Goal: Task Accomplishment & Management: Use online tool/utility

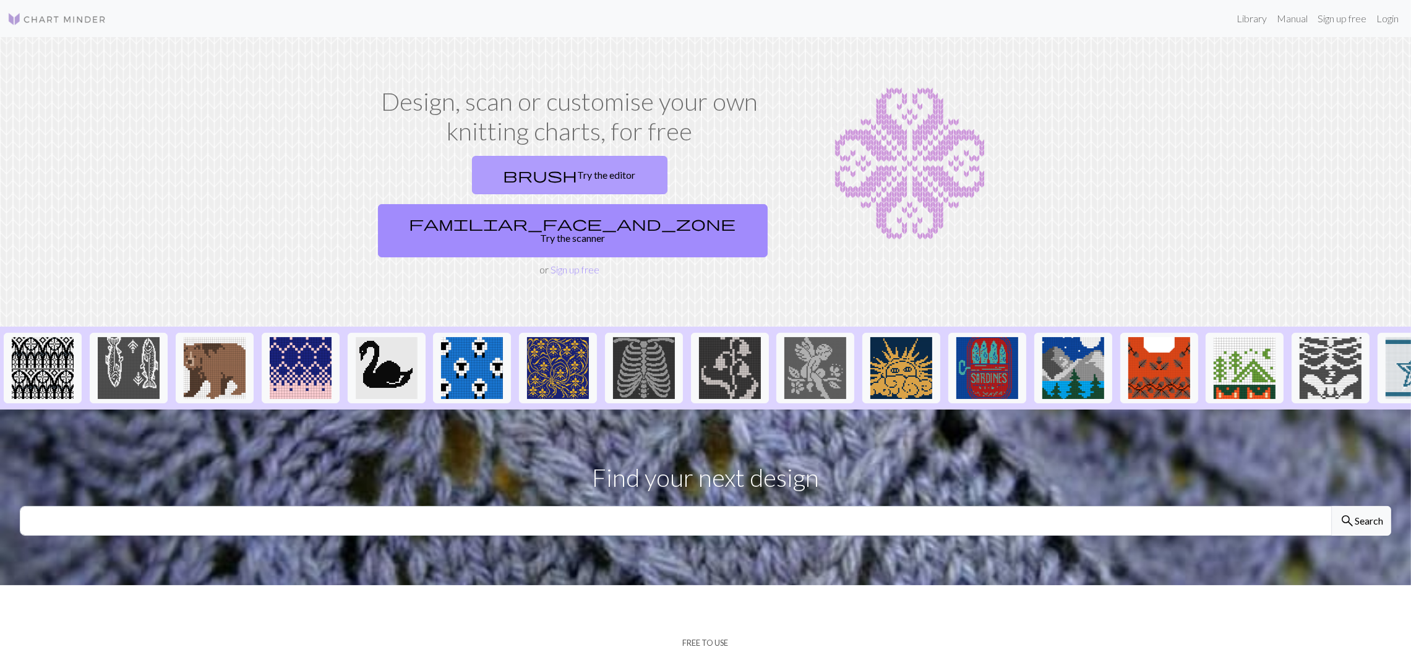
click at [477, 174] on link "brush Try the editor" at bounding box center [569, 175] width 195 height 38
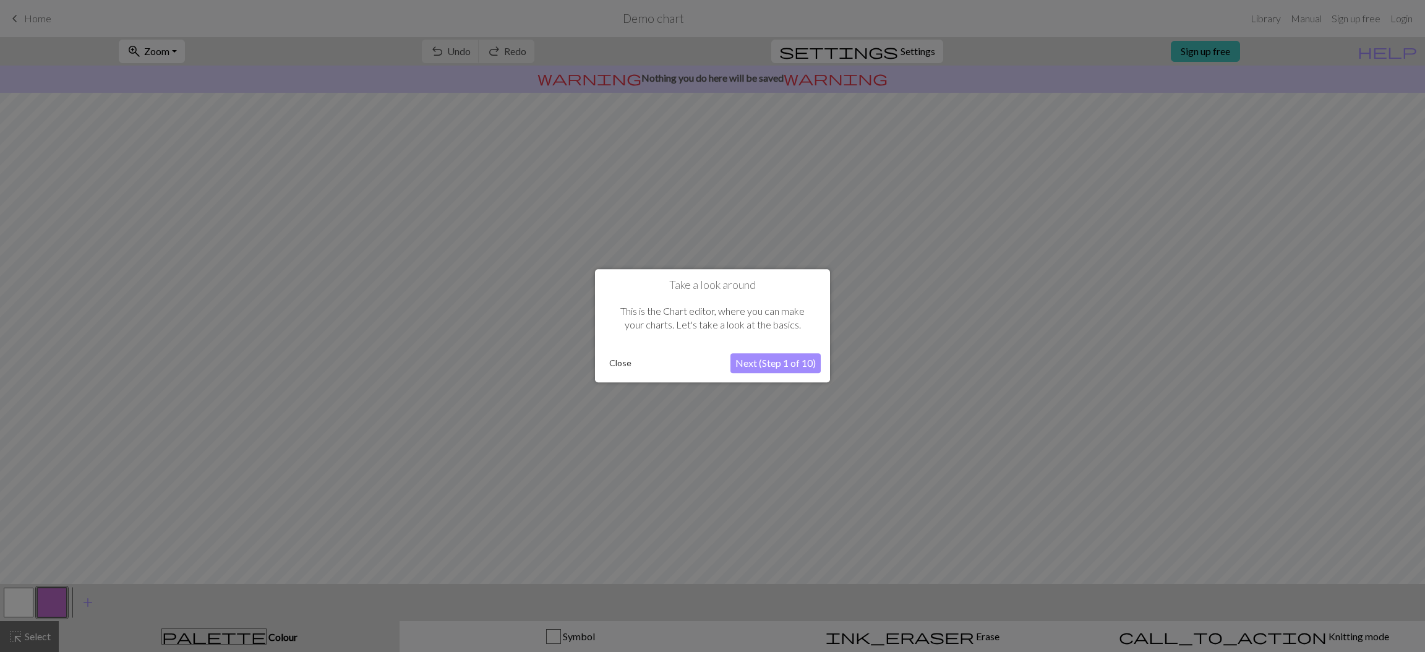
click at [625, 369] on button "Close" at bounding box center [620, 363] width 32 height 19
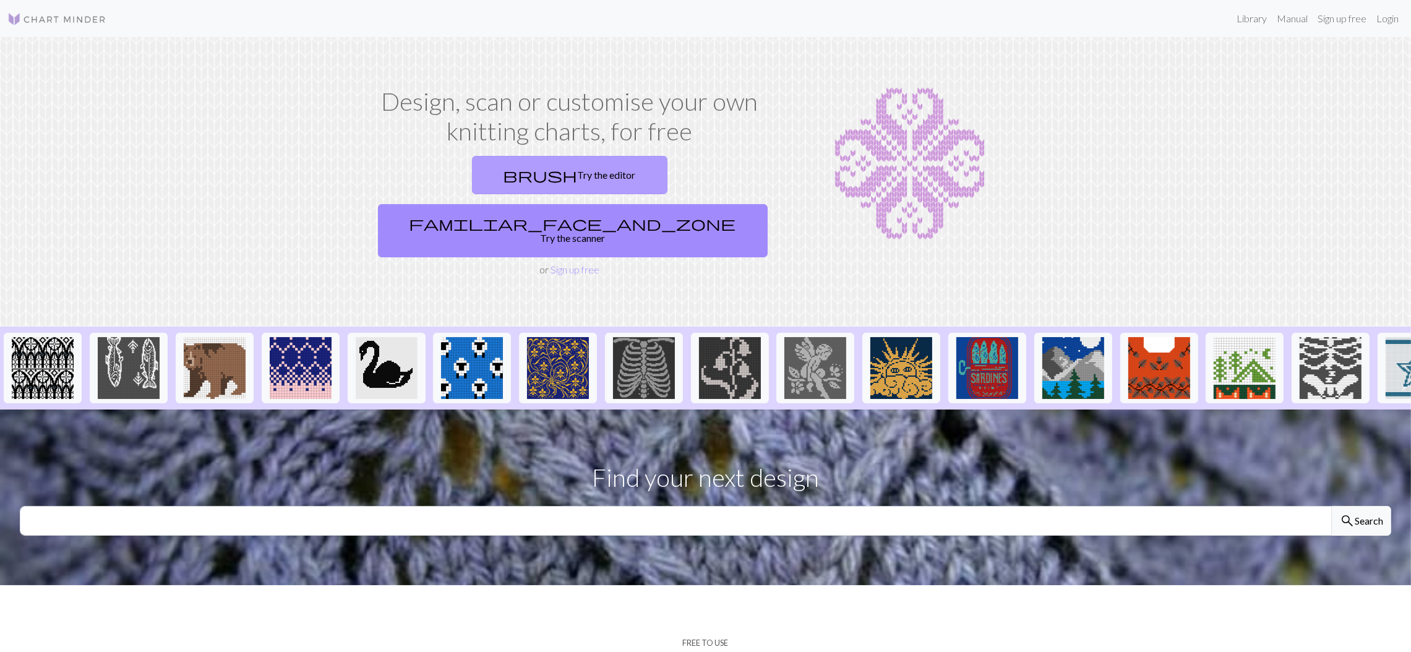
click at [495, 163] on link "brush Try the editor" at bounding box center [569, 175] width 195 height 38
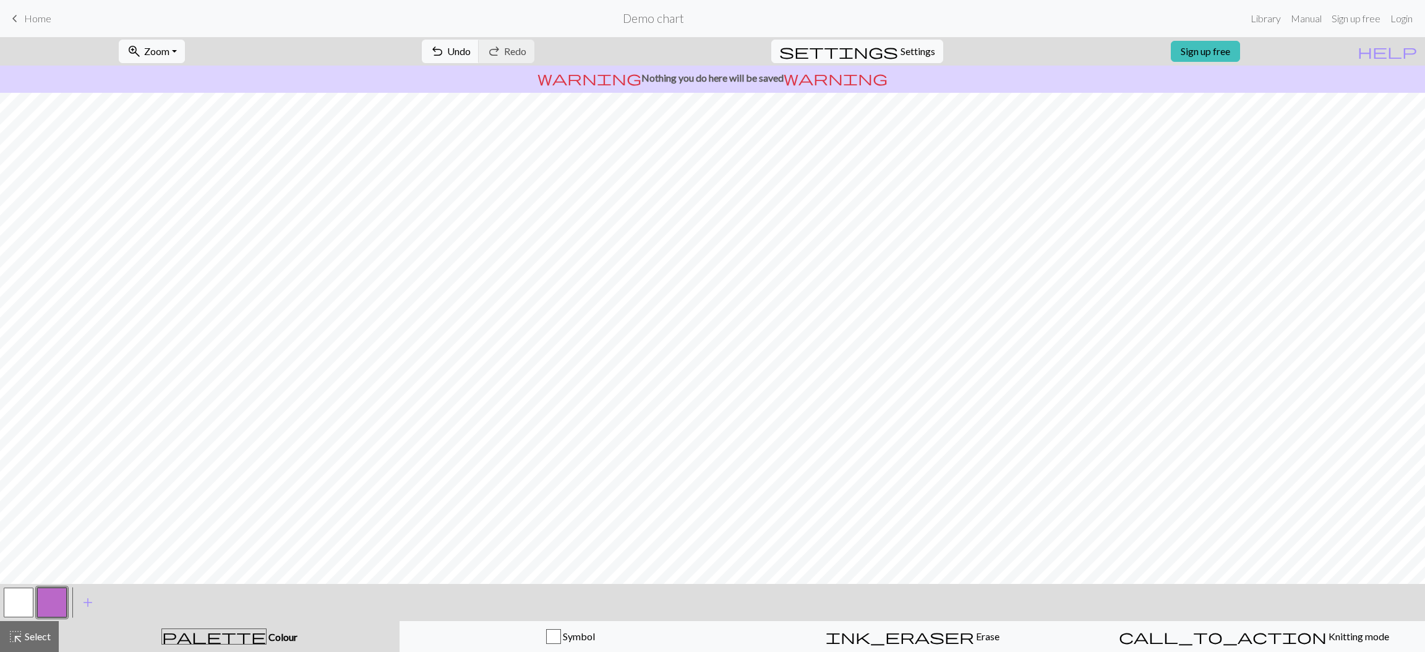
click at [15, 17] on span "keyboard_arrow_left" at bounding box center [14, 18] width 15 height 17
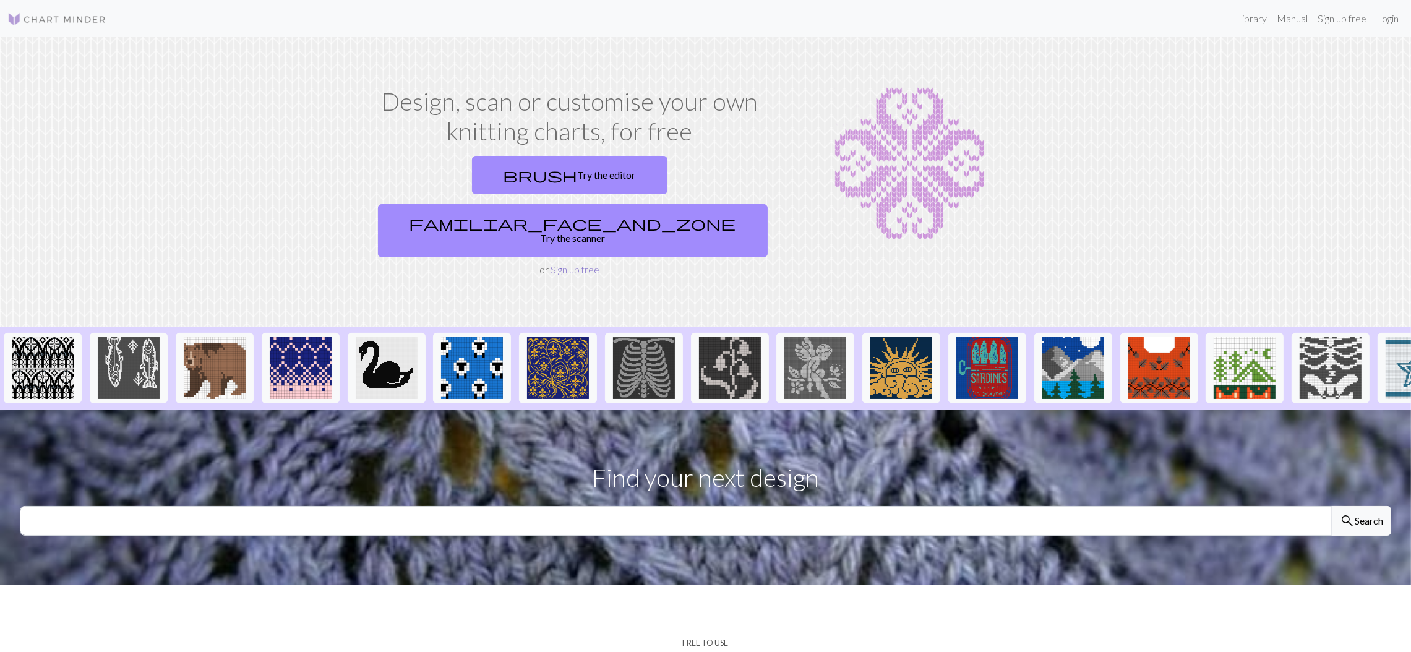
click at [562, 263] on link "Sign up free" at bounding box center [574, 269] width 49 height 12
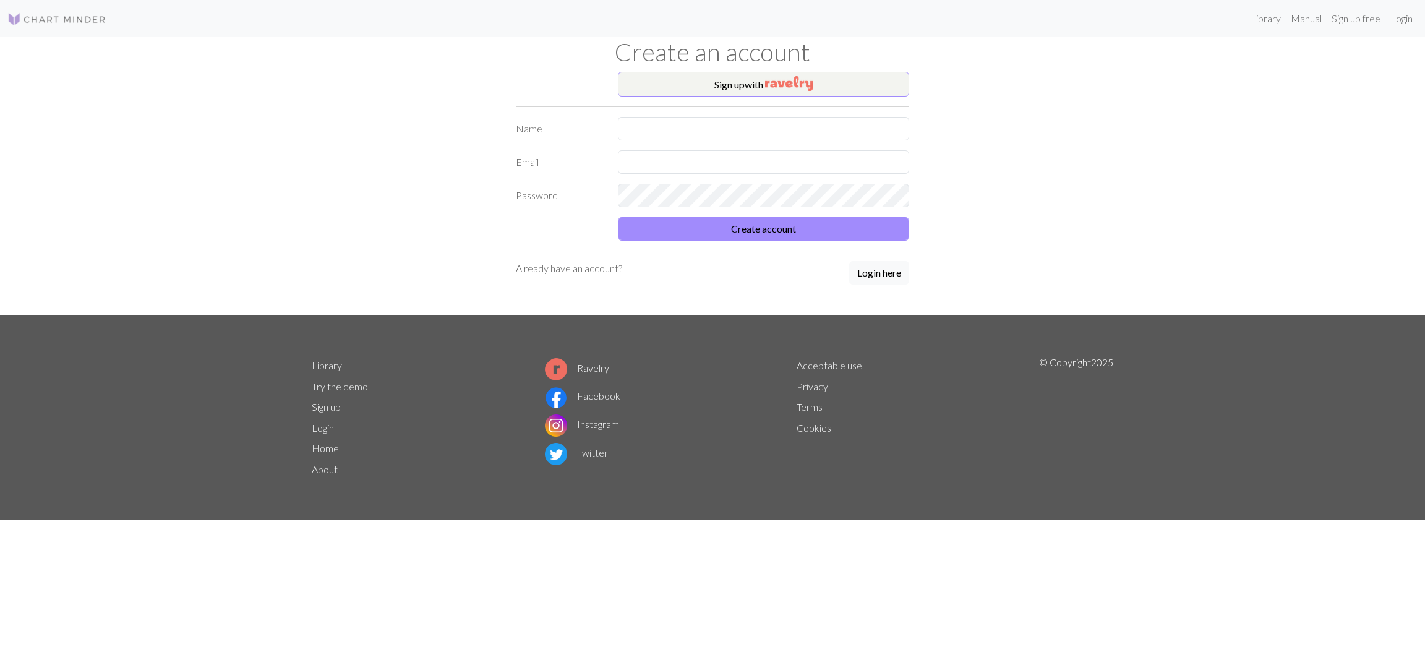
click at [750, 114] on div "Sign up with Name Email Password Create account Already have an account? Login …" at bounding box center [712, 194] width 408 height 244
click at [753, 125] on input "text" at bounding box center [763, 129] width 291 height 24
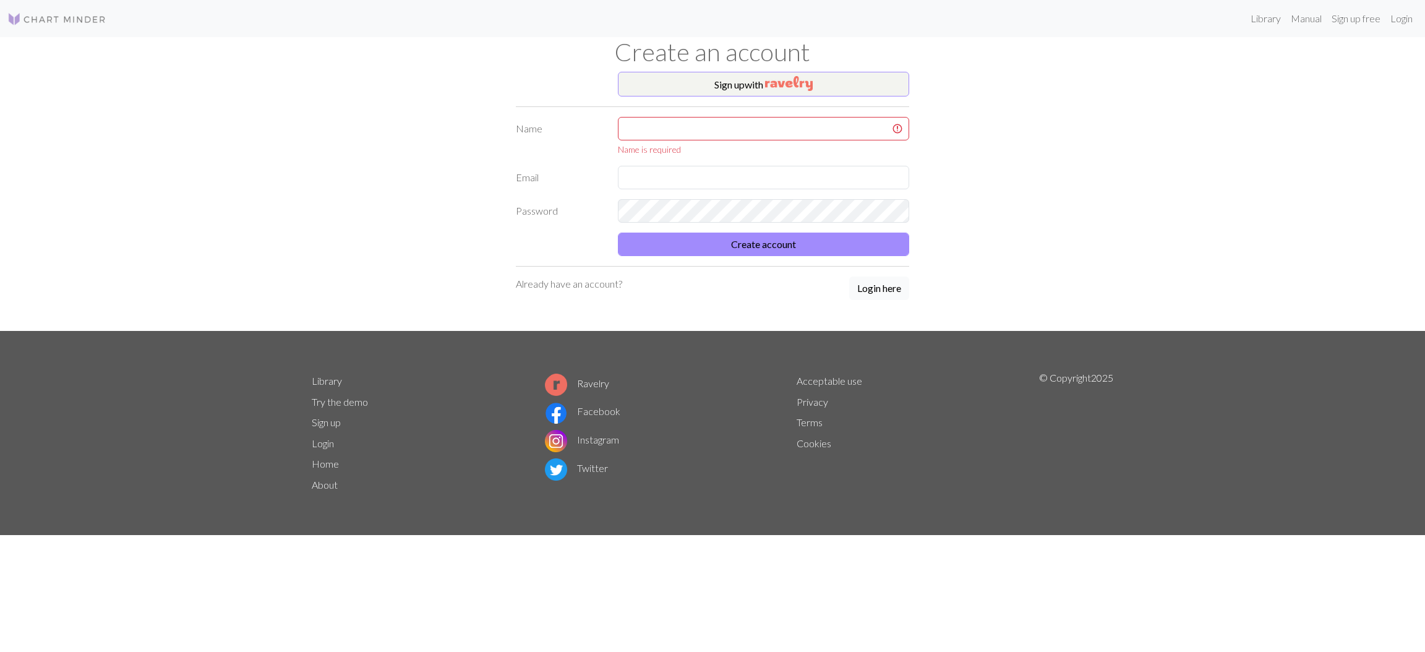
click at [871, 271] on div "Sign up with Name Name is required Email Password Create account Already have a…" at bounding box center [712, 201] width 408 height 259
click at [886, 296] on button "Login here" at bounding box center [879, 288] width 60 height 24
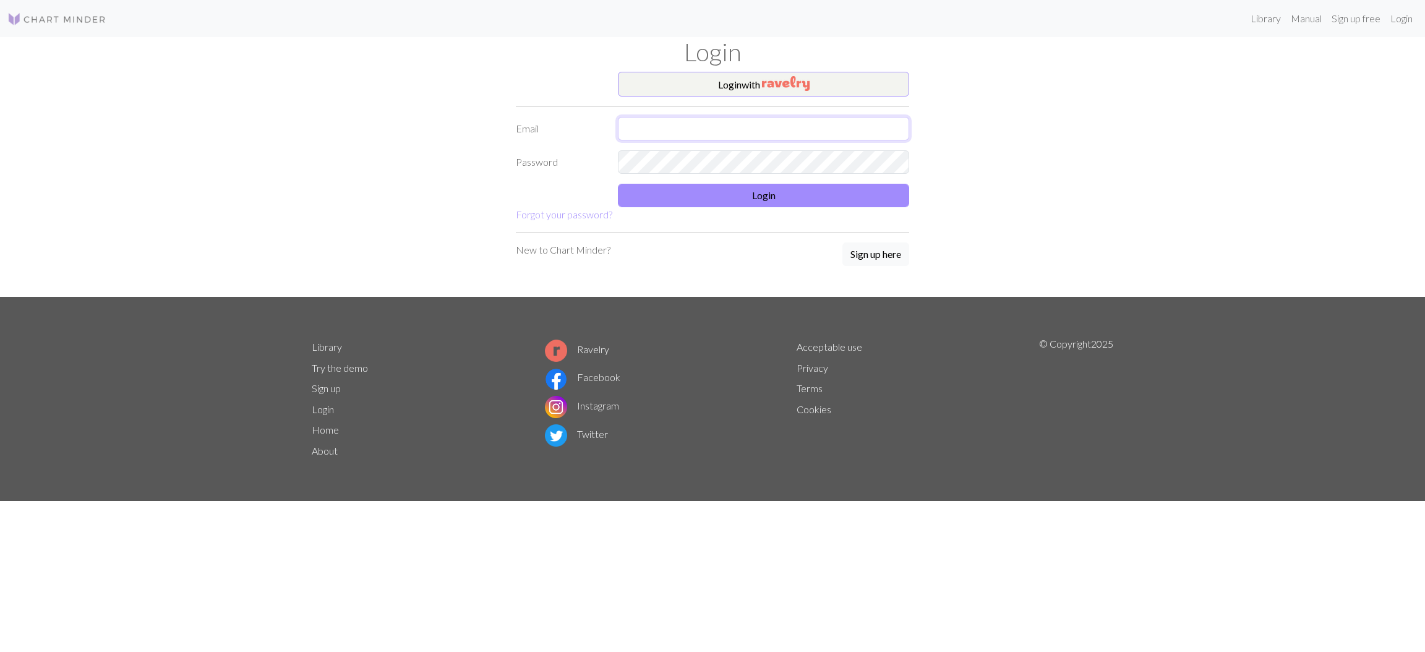
type input "[EMAIL_ADDRESS][DOMAIN_NAME]"
click at [703, 122] on input "[EMAIL_ADDRESS][DOMAIN_NAME]" at bounding box center [763, 129] width 291 height 24
click at [693, 199] on button "Login" at bounding box center [763, 196] width 291 height 24
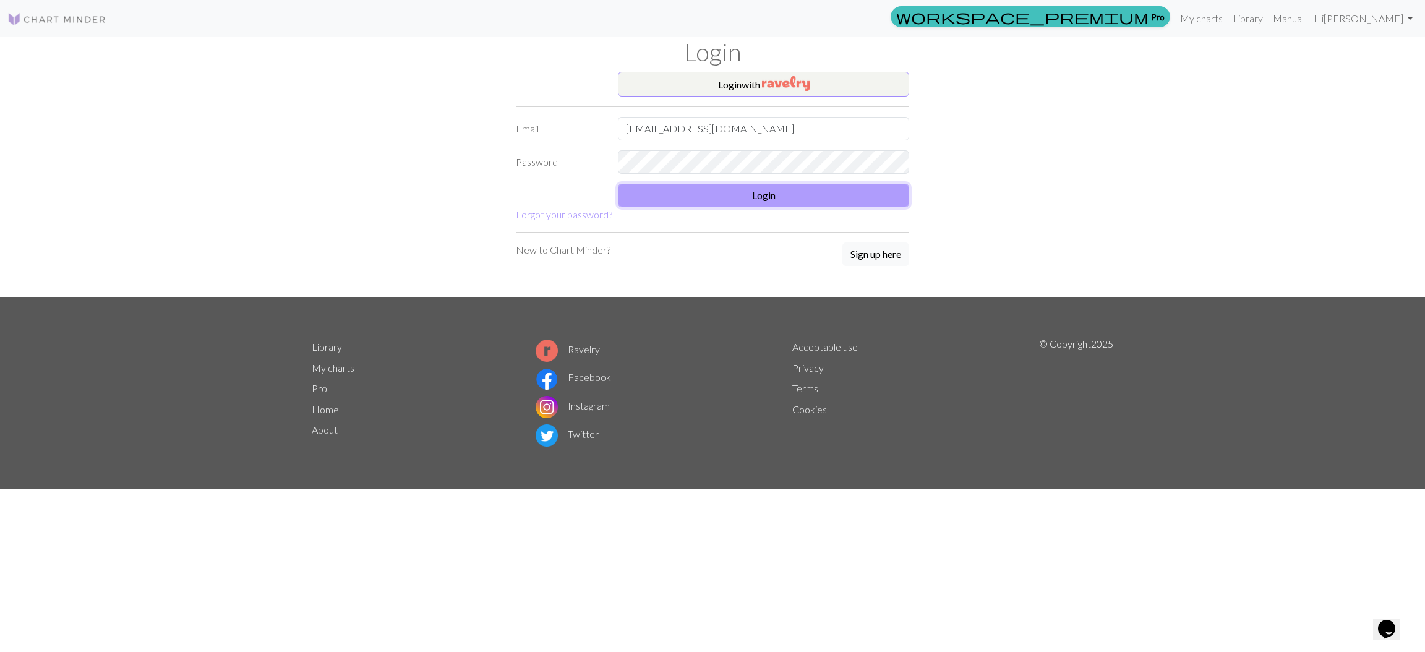
click at [733, 199] on button "Login" at bounding box center [763, 196] width 291 height 24
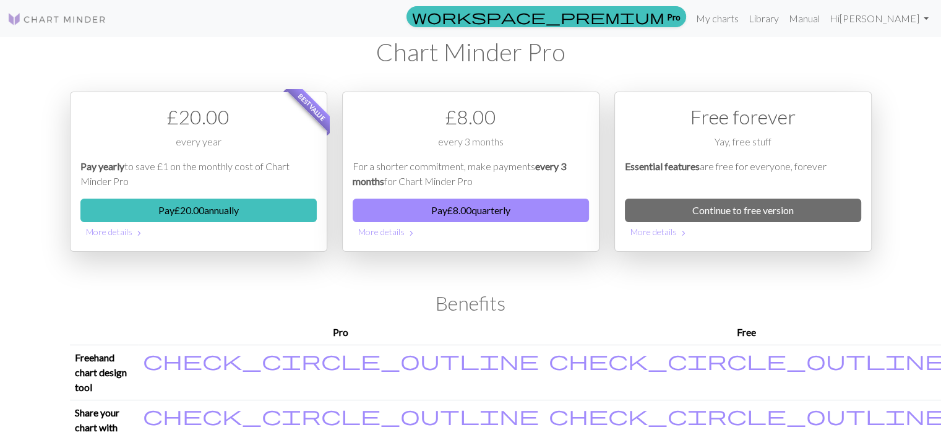
click at [886, 106] on div "workspace_premium Pro My charts Library Manual Hi [PERSON_NAME] Account setting…" at bounding box center [470, 217] width 941 height 435
click at [80, 27] on link at bounding box center [56, 18] width 99 height 22
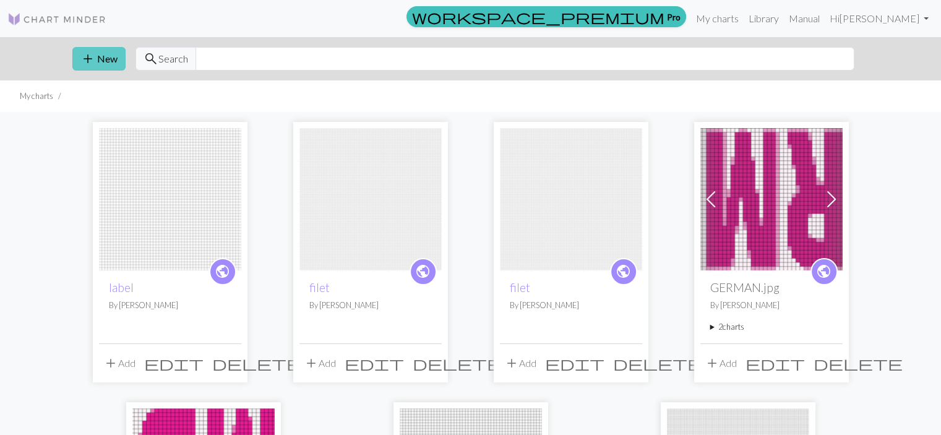
click at [108, 65] on button "add New" at bounding box center [98, 59] width 53 height 24
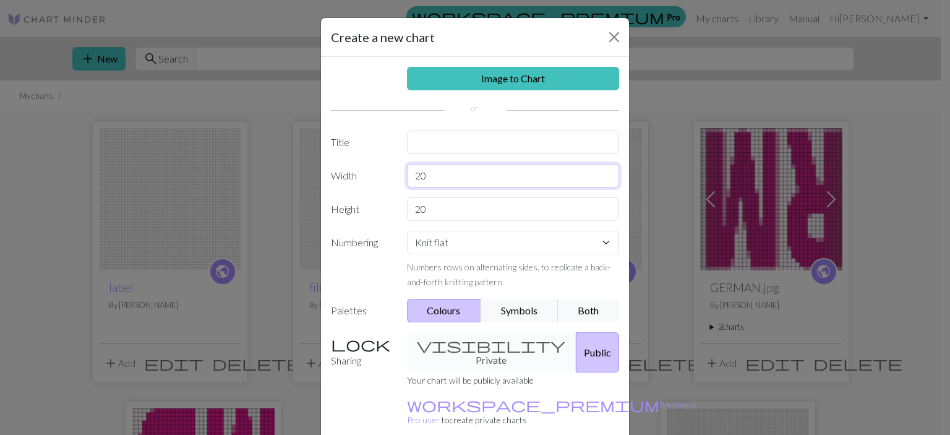
click at [456, 171] on input "20" at bounding box center [513, 176] width 213 height 24
type input "2"
type input "48"
click at [453, 203] on input "20" at bounding box center [513, 209] width 213 height 24
type input "2"
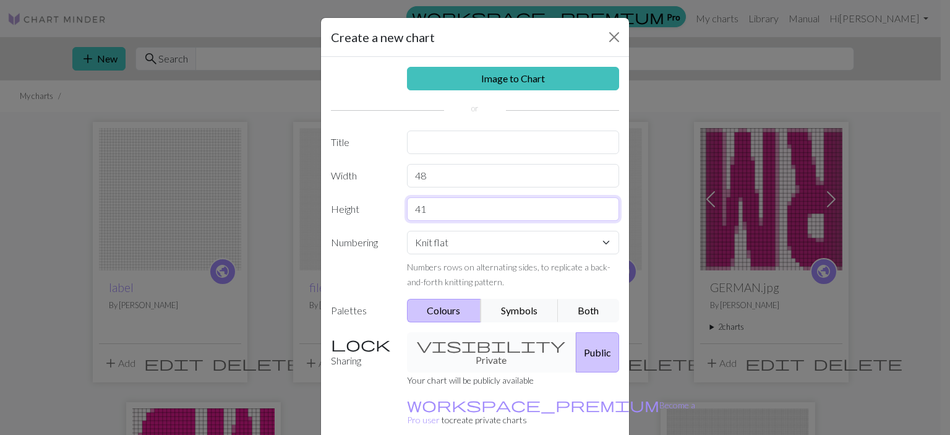
type input "41"
click at [446, 247] on select "Knit flat Knit in the round Lace knitting Cross stitch" at bounding box center [513, 243] width 213 height 24
click at [372, 275] on label "Numbering" at bounding box center [361, 260] width 76 height 58
click at [479, 155] on div "Image to Chart Title Width 48 Height 41 Numbering Knit flat Knit in the round L…" at bounding box center [475, 257] width 308 height 400
click at [477, 142] on input "text" at bounding box center [513, 142] width 213 height 24
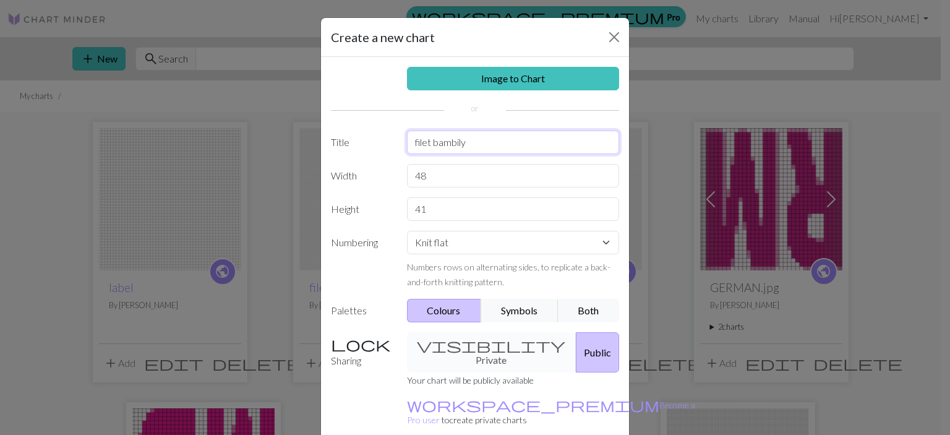
type input "filet bambily"
click at [535, 74] on link "Image to Chart" at bounding box center [513, 79] width 213 height 24
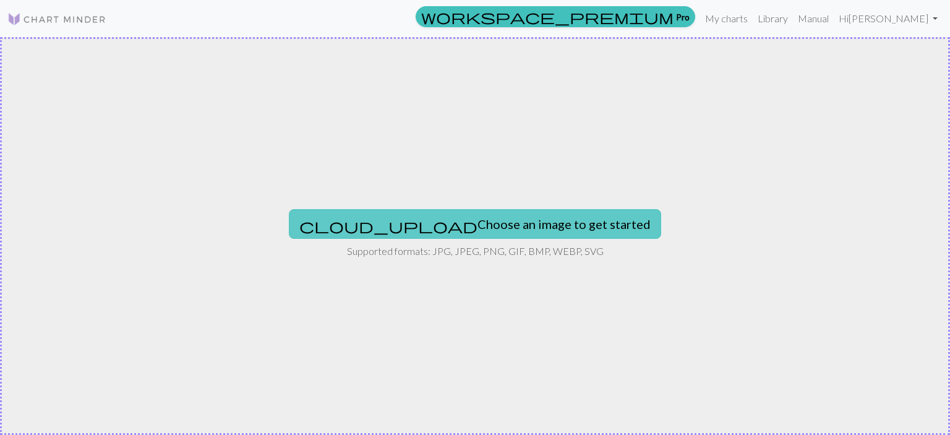
click at [520, 232] on button "cloud_upload Choose an image to get started" at bounding box center [475, 224] width 372 height 30
type input "C:\fakepath\2414256ab62770ba35f63f3e47b15e53.jpg"
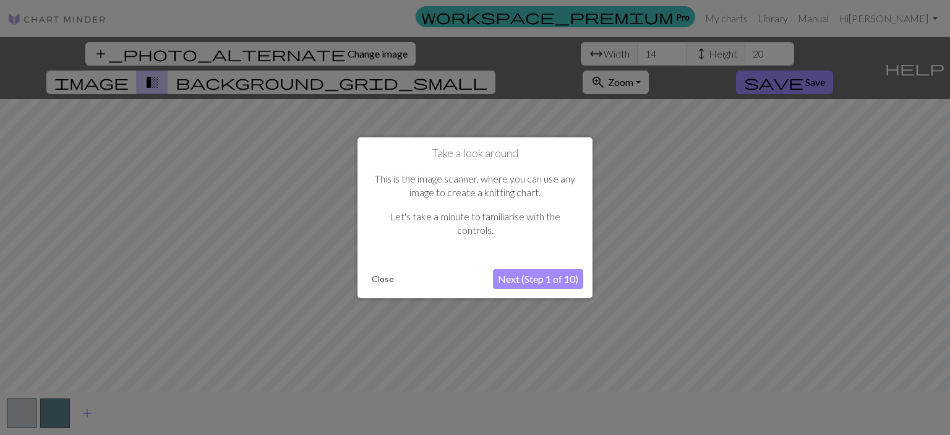
click at [385, 275] on button "Close" at bounding box center [383, 279] width 32 height 19
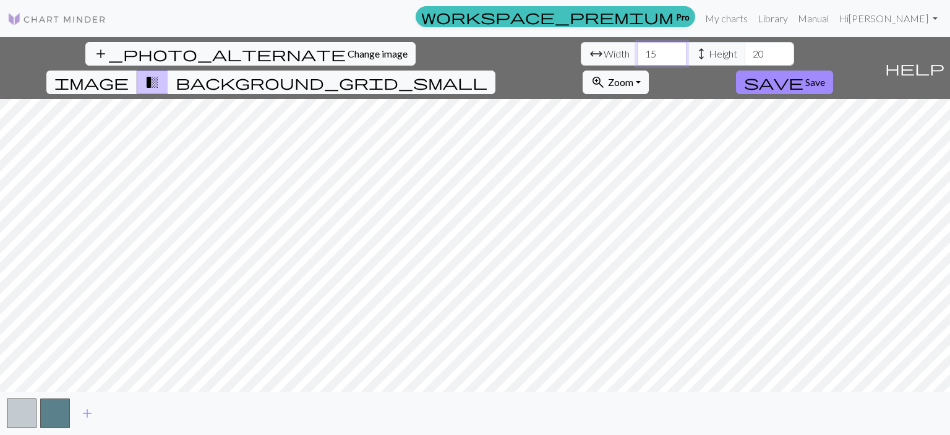
click at [637, 46] on input "15" at bounding box center [661, 54] width 49 height 24
click at [637, 46] on input "16" at bounding box center [661, 54] width 49 height 24
click at [637, 46] on input "17" at bounding box center [661, 54] width 49 height 24
click at [637, 46] on input "18" at bounding box center [661, 54] width 49 height 24
click at [637, 46] on input "19" at bounding box center [661, 54] width 49 height 24
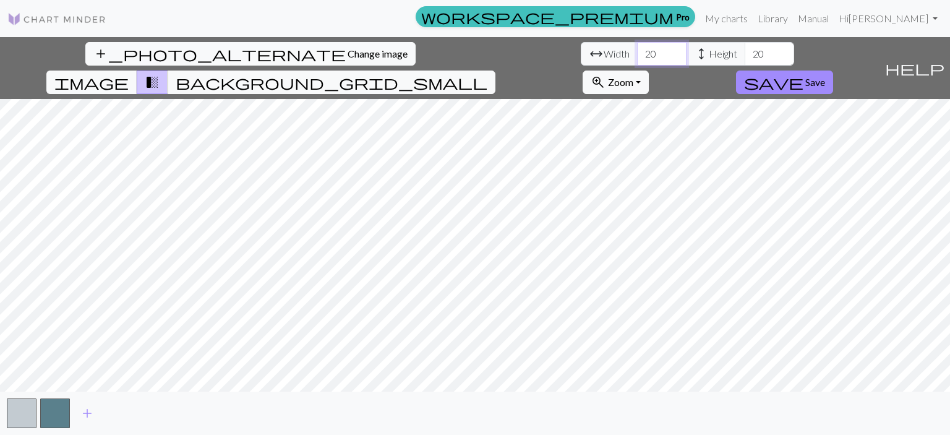
click at [637, 46] on input "20" at bounding box center [661, 54] width 49 height 24
click at [637, 46] on input "21" at bounding box center [661, 54] width 49 height 24
click at [637, 46] on input "22" at bounding box center [661, 54] width 49 height 24
click at [637, 46] on input "23" at bounding box center [661, 54] width 49 height 24
click at [637, 46] on input "24" at bounding box center [661, 54] width 49 height 24
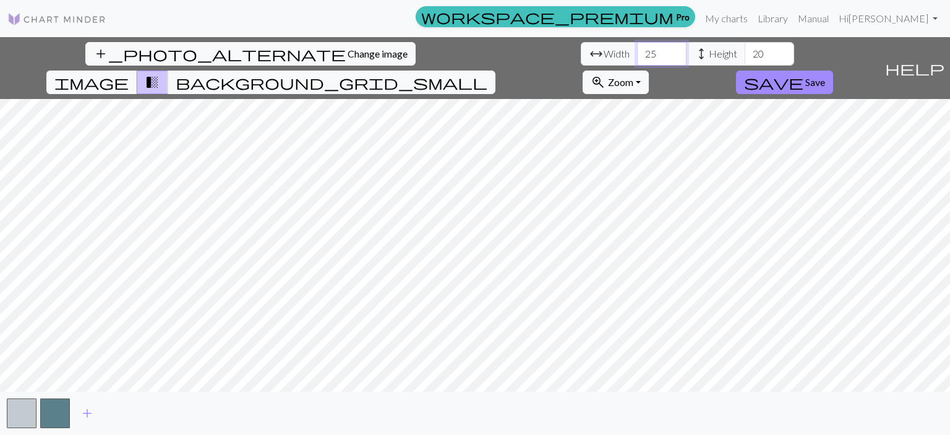
click at [637, 46] on input "25" at bounding box center [661, 54] width 49 height 24
click at [637, 46] on input "26" at bounding box center [661, 54] width 49 height 24
click at [637, 46] on input "27" at bounding box center [661, 54] width 49 height 24
click at [637, 46] on input "28" at bounding box center [661, 54] width 49 height 24
click at [637, 53] on input "28" at bounding box center [661, 54] width 49 height 24
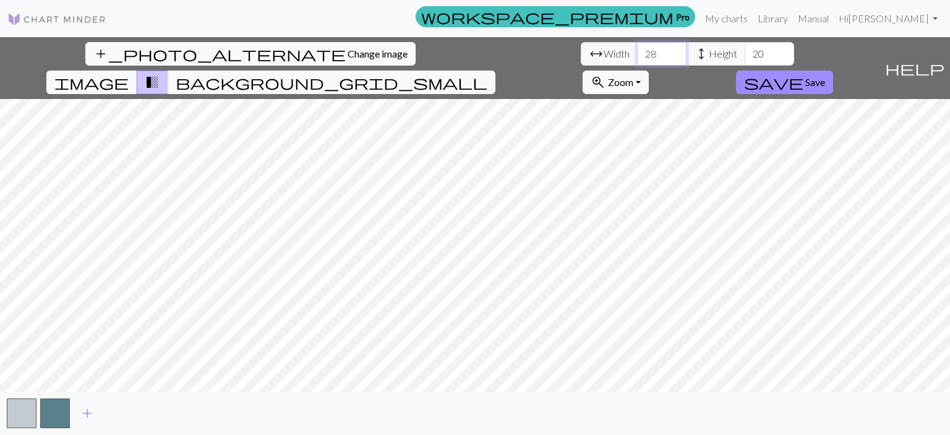
type input "2"
type input "48"
click at [745, 53] on input "20" at bounding box center [769, 54] width 49 height 24
type input "2"
type input "41"
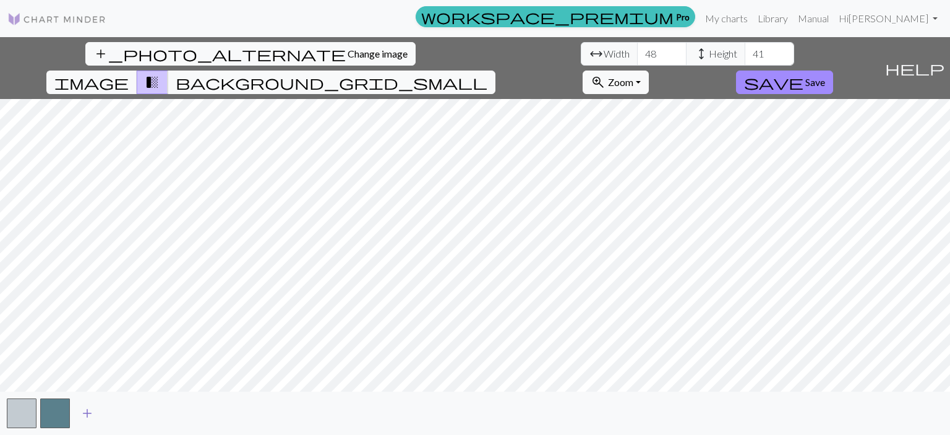
click at [82, 417] on span "add" at bounding box center [87, 412] width 15 height 17
click at [117, 408] on span "add" at bounding box center [120, 412] width 15 height 17
click at [154, 415] on span "add" at bounding box center [154, 412] width 15 height 17
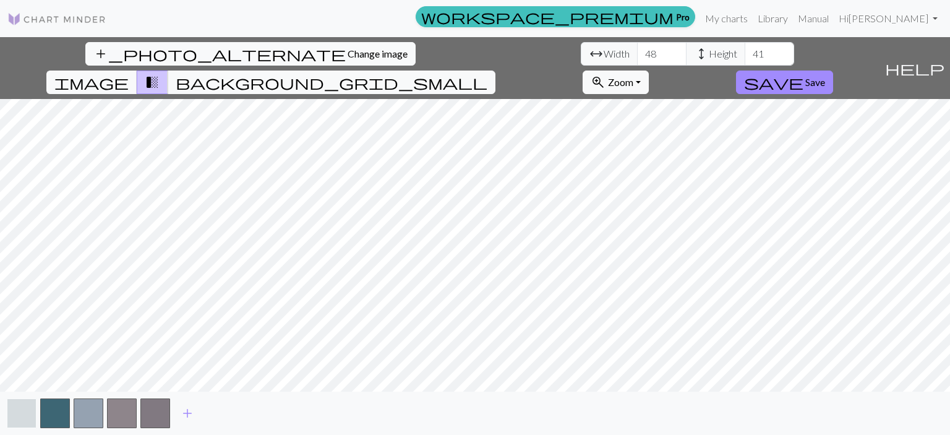
click at [12, 410] on button "button" at bounding box center [22, 413] width 30 height 30
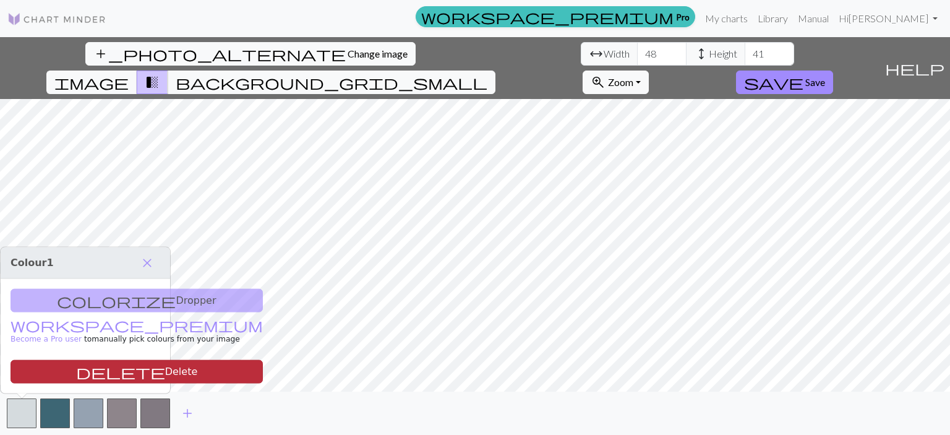
click at [97, 366] on button "delete Delete" at bounding box center [137, 372] width 252 height 24
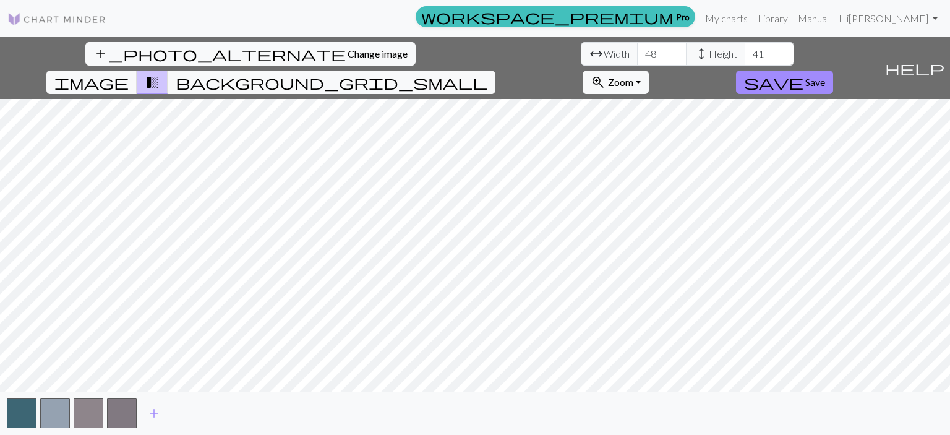
click at [28, 22] on img at bounding box center [56, 19] width 99 height 15
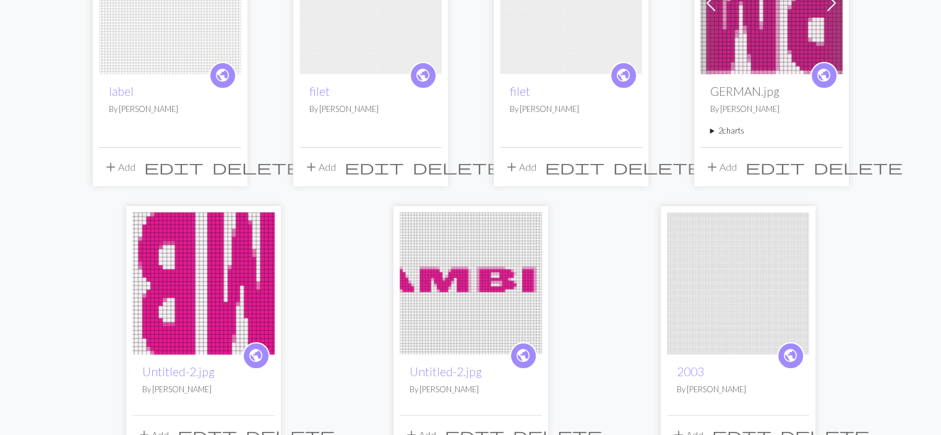
scroll to position [208, 0]
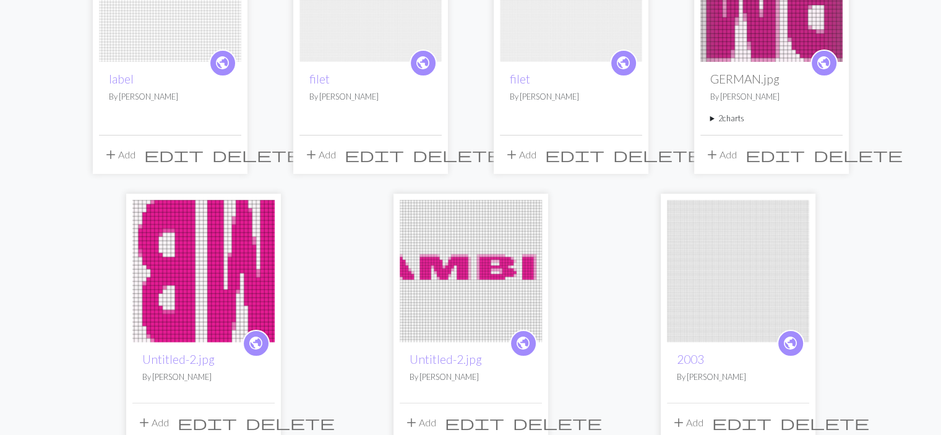
click at [494, 297] on img at bounding box center [471, 271] width 142 height 142
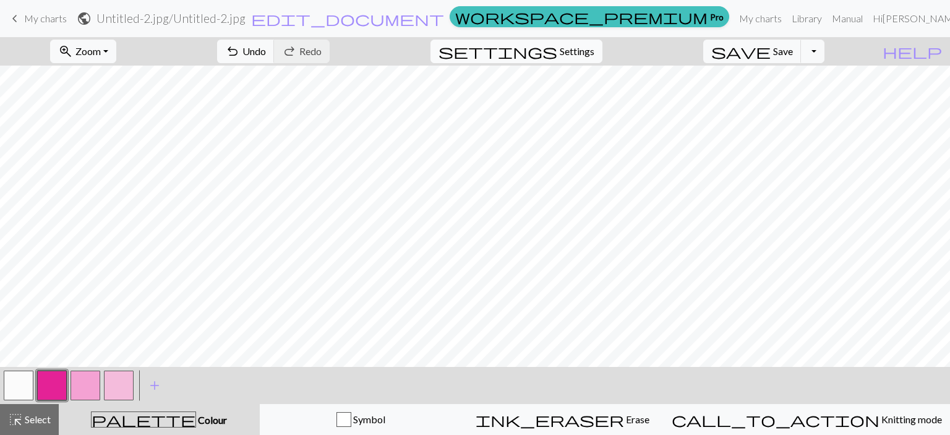
click at [592, 58] on span "Settings" at bounding box center [577, 51] width 35 height 15
select select "aran"
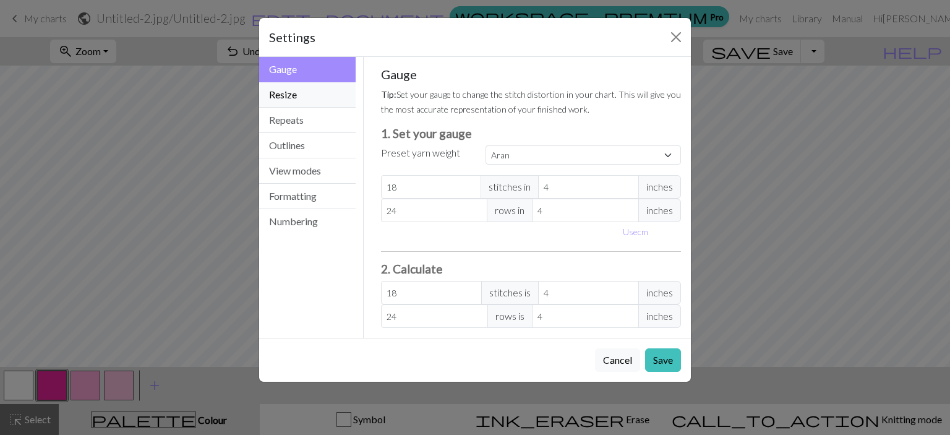
click at [299, 93] on button "Resize" at bounding box center [307, 94] width 96 height 25
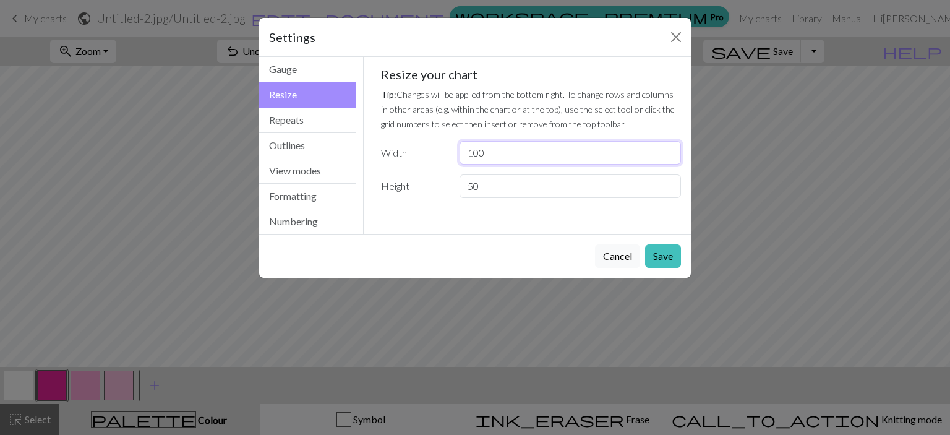
click at [524, 160] on input "100" at bounding box center [570, 153] width 221 height 24
type input "1"
type input "48"
click at [485, 179] on input "50" at bounding box center [570, 186] width 221 height 24
type input "5"
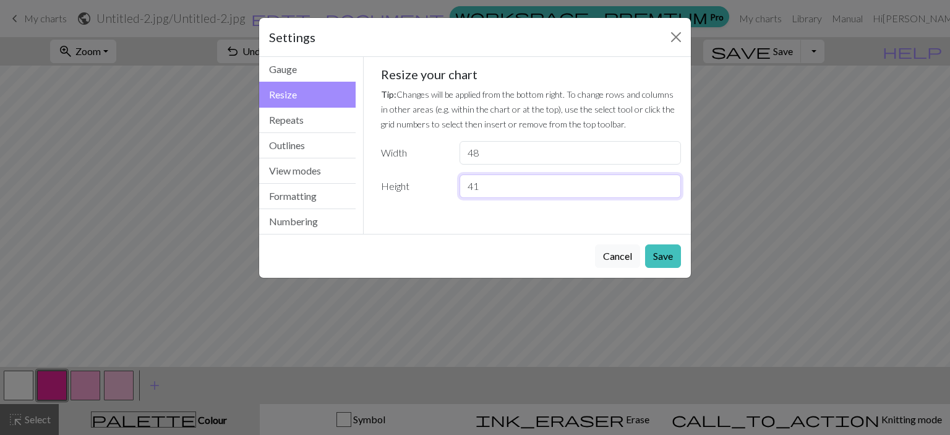
type input "41"
click at [665, 257] on button "Save" at bounding box center [663, 256] width 36 height 24
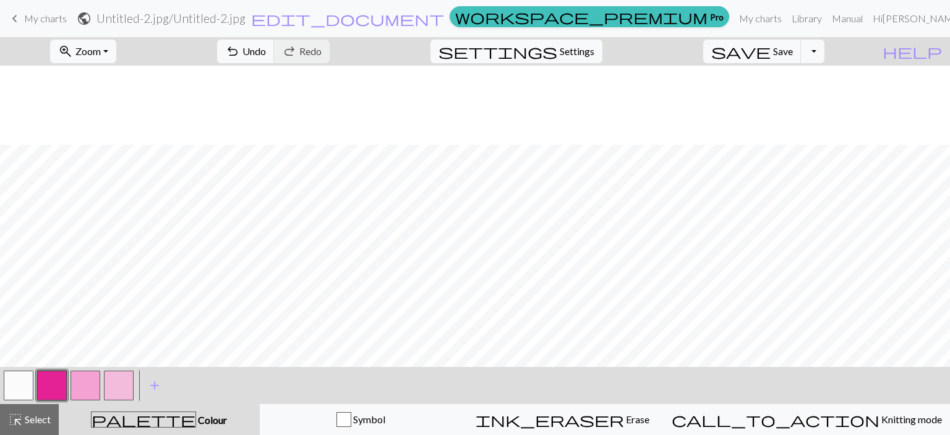
scroll to position [79, 0]
click at [557, 417] on div "ink_eraser Erase Erase" at bounding box center [562, 419] width 186 height 15
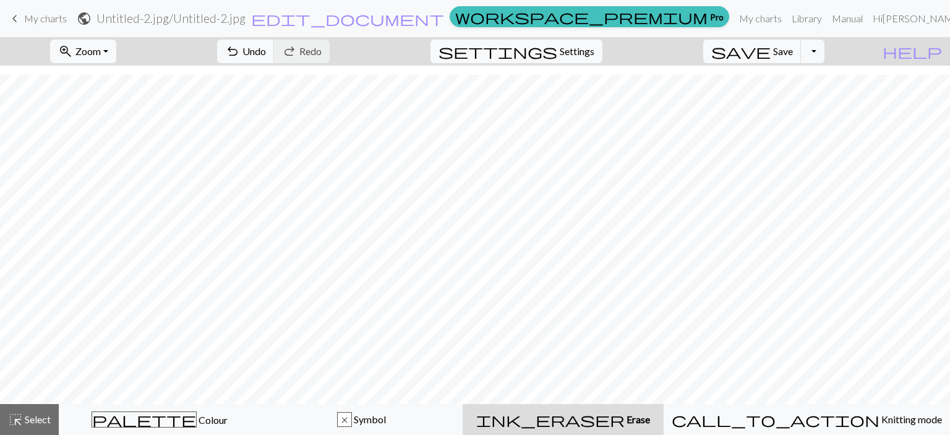
scroll to position [42, 0]
click at [275, 50] on button "undo Undo Undo" at bounding box center [246, 52] width 58 height 24
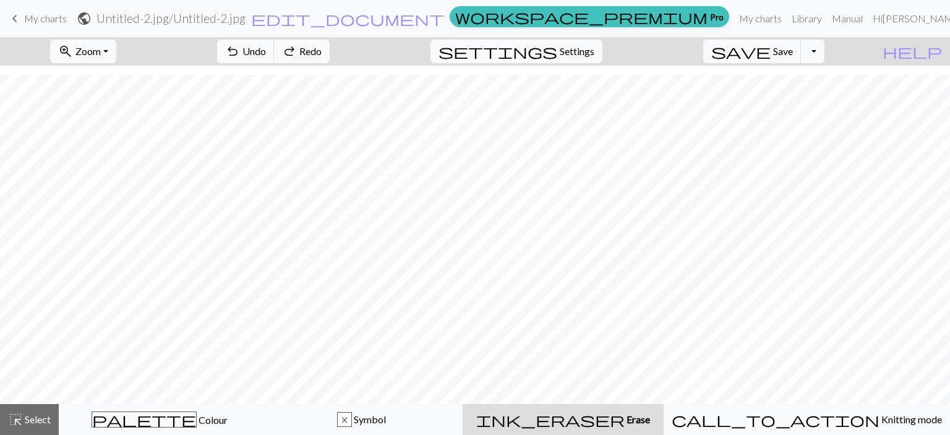
click at [43, 25] on link "keyboard_arrow_left My charts" at bounding box center [36, 18] width 59 height 21
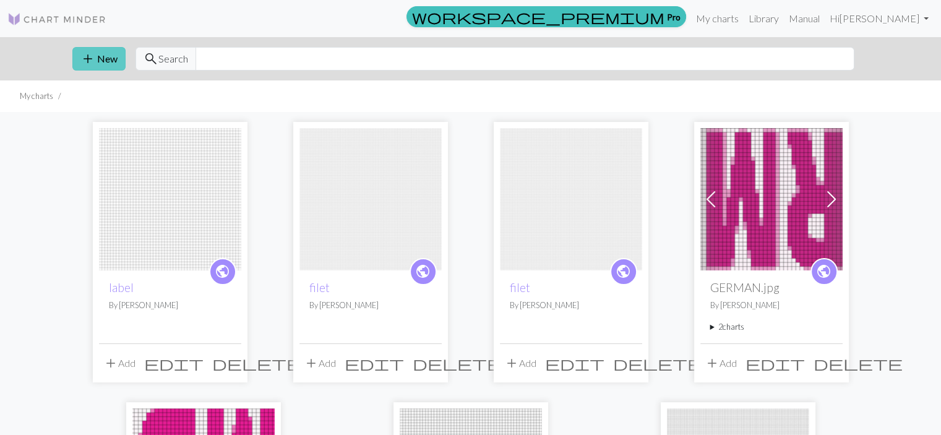
click at [111, 56] on button "add New" at bounding box center [98, 59] width 53 height 24
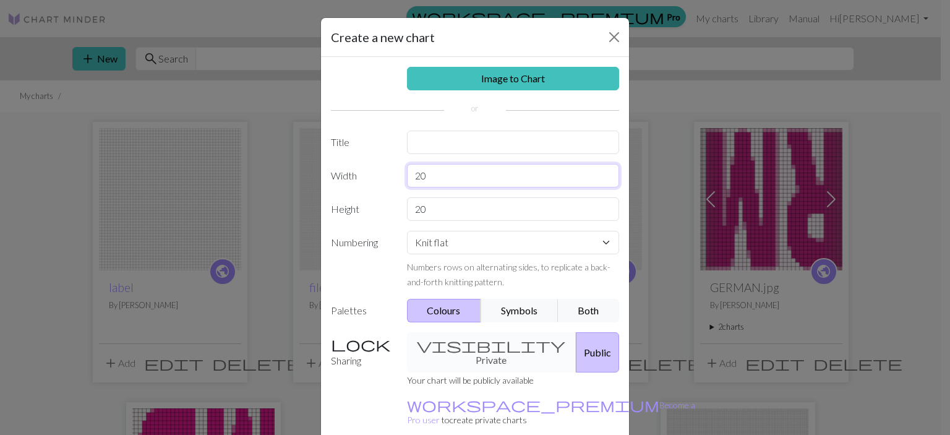
click at [471, 170] on input "20" at bounding box center [513, 176] width 213 height 24
type input "2"
type input "48"
click at [464, 199] on input "20" at bounding box center [513, 209] width 213 height 24
type input "2"
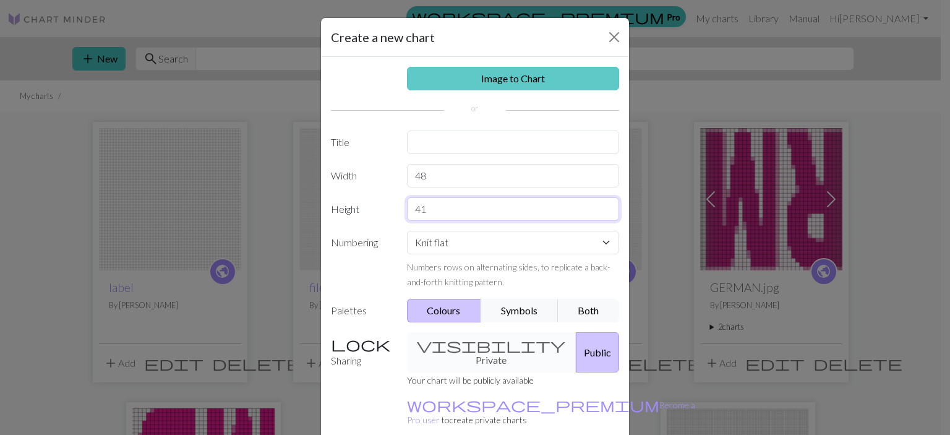
type input "41"
click at [568, 82] on link "Image to Chart" at bounding box center [513, 79] width 213 height 24
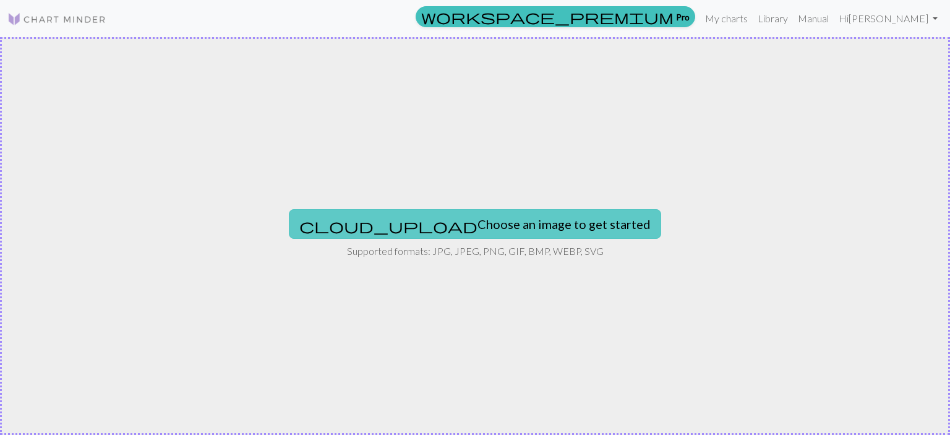
click at [472, 226] on button "cloud_upload Choose an image to get started" at bounding box center [475, 224] width 372 height 30
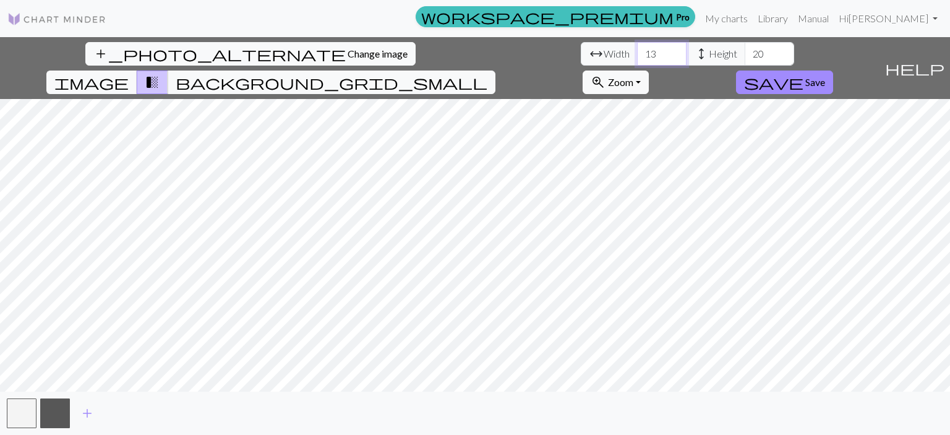
click at [637, 56] on input "13" at bounding box center [661, 54] width 49 height 24
click at [637, 54] on input "13" at bounding box center [661, 54] width 49 height 24
type input "1"
type input "48"
click at [745, 44] on input "20" at bounding box center [769, 54] width 49 height 24
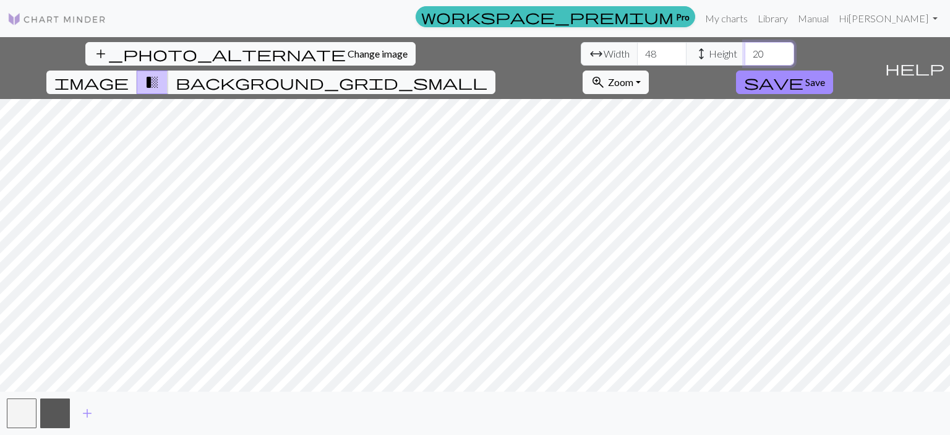
type input "2"
type input "41"
click at [64, 406] on button "button" at bounding box center [55, 413] width 30 height 30
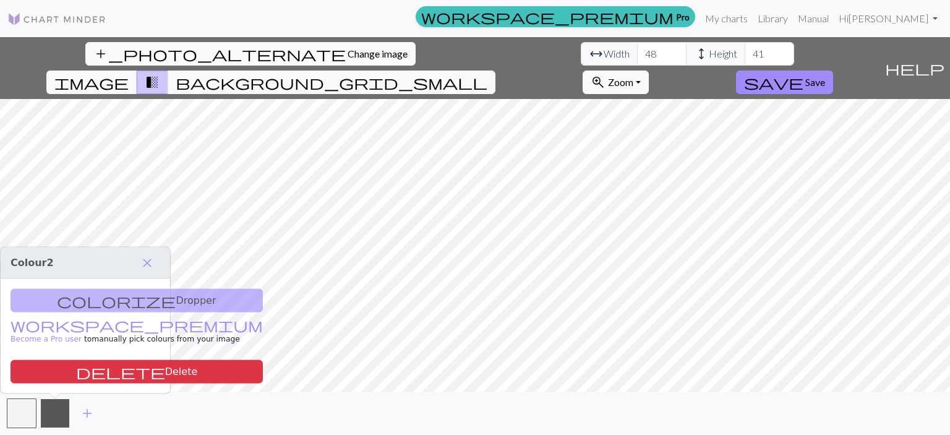
click at [63, 406] on button "button" at bounding box center [55, 413] width 30 height 30
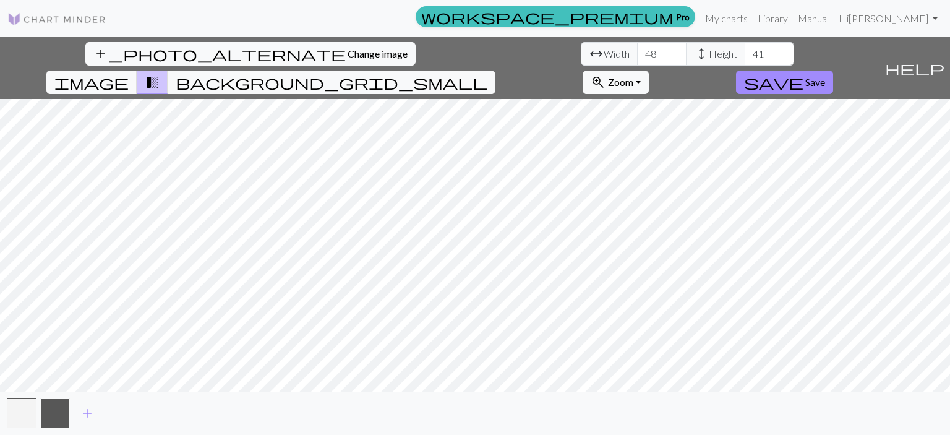
click at [63, 406] on button "button" at bounding box center [55, 413] width 30 height 30
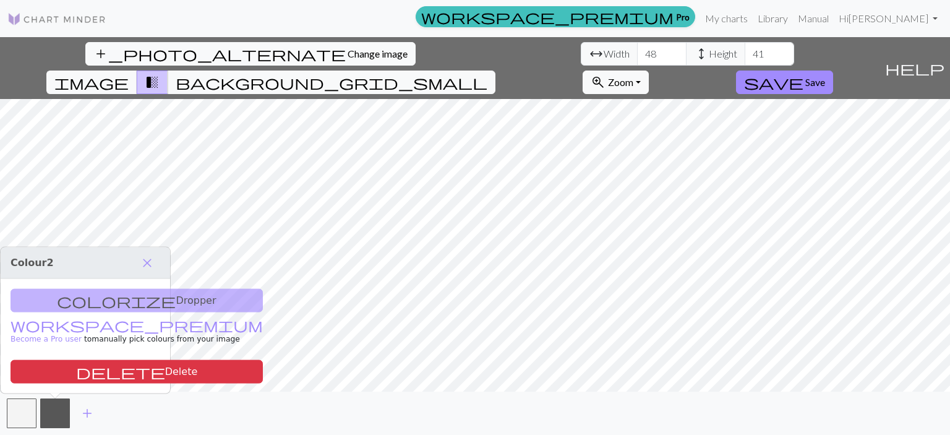
click at [107, 305] on div "colorize Dropper workspace_premium Become a Pro user to manually pick colours f…" at bounding box center [85, 336] width 169 height 114
click at [88, 408] on span "add" at bounding box center [87, 412] width 15 height 17
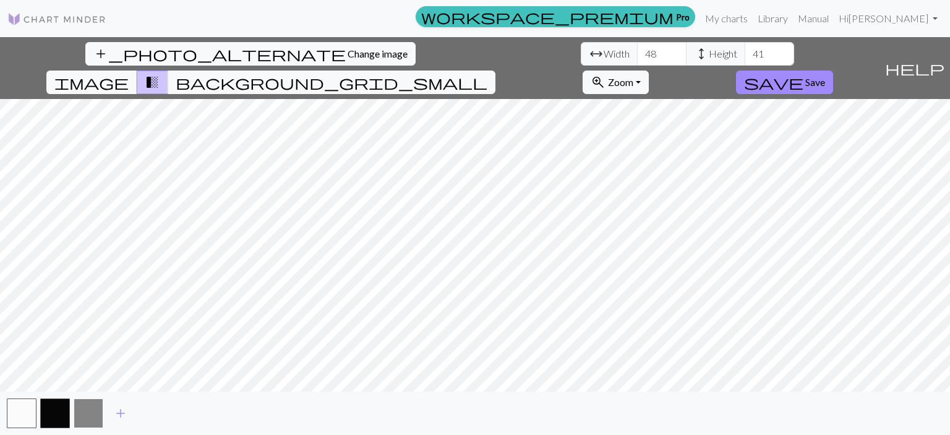
drag, startPoint x: 90, startPoint y: 414, endPoint x: 82, endPoint y: 415, distance: 8.1
click at [82, 415] on button "button" at bounding box center [89, 413] width 30 height 30
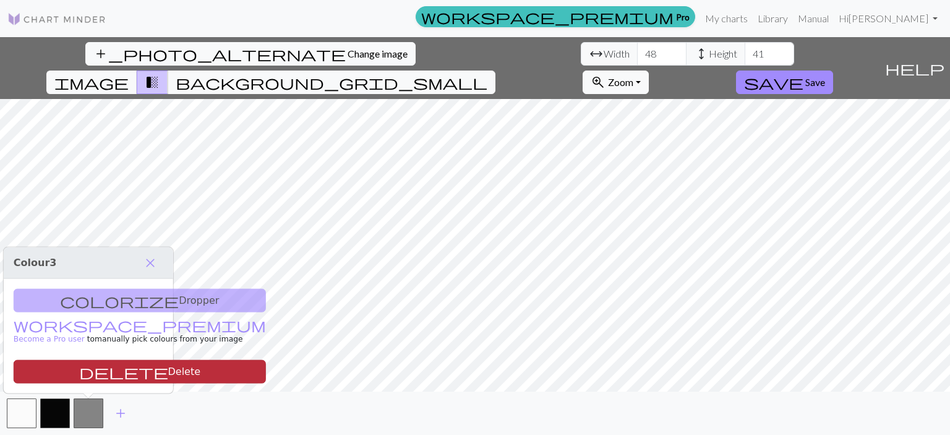
click at [92, 375] on button "delete Delete" at bounding box center [140, 372] width 252 height 24
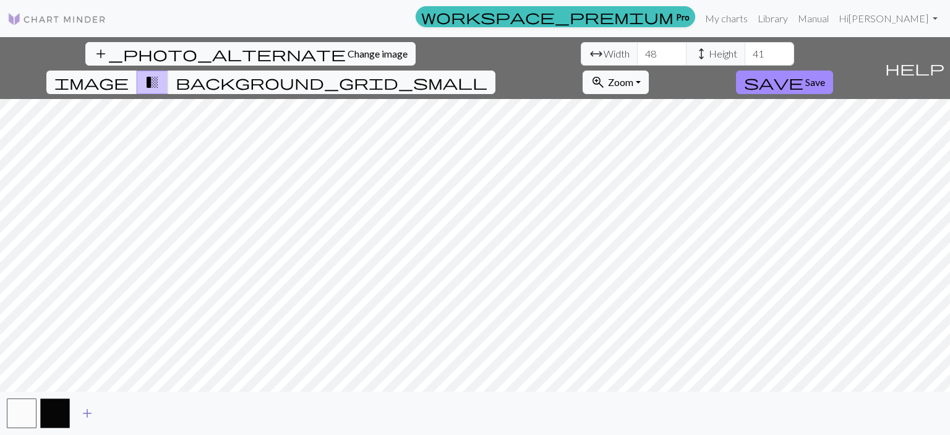
click at [85, 417] on span "add" at bounding box center [87, 412] width 15 height 17
click at [117, 417] on span "add" at bounding box center [120, 412] width 15 height 17
click at [153, 415] on span "add" at bounding box center [154, 412] width 15 height 17
click at [186, 413] on span "add" at bounding box center [187, 412] width 15 height 17
click at [186, 408] on button "button" at bounding box center [189, 413] width 30 height 30
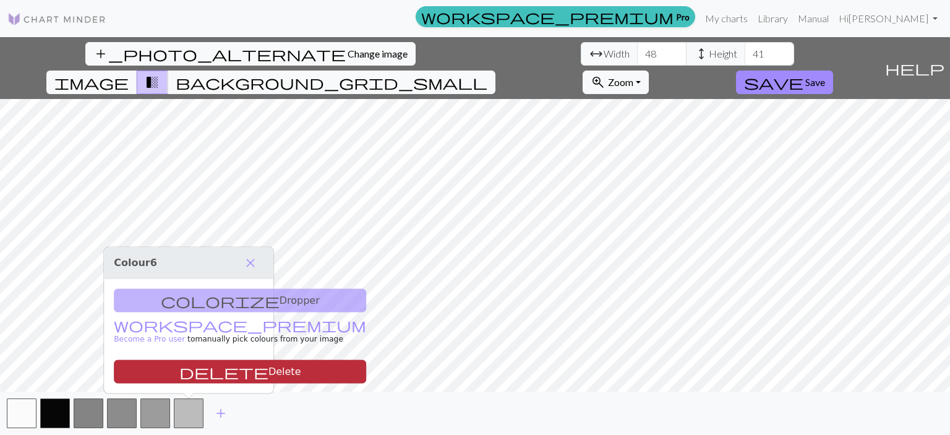
click at [196, 370] on button "delete Delete" at bounding box center [240, 372] width 252 height 24
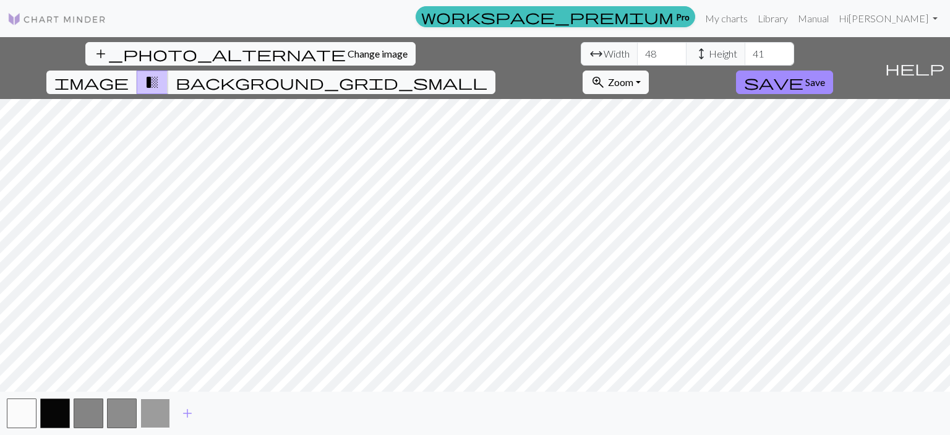
click at [159, 408] on button "button" at bounding box center [155, 413] width 30 height 30
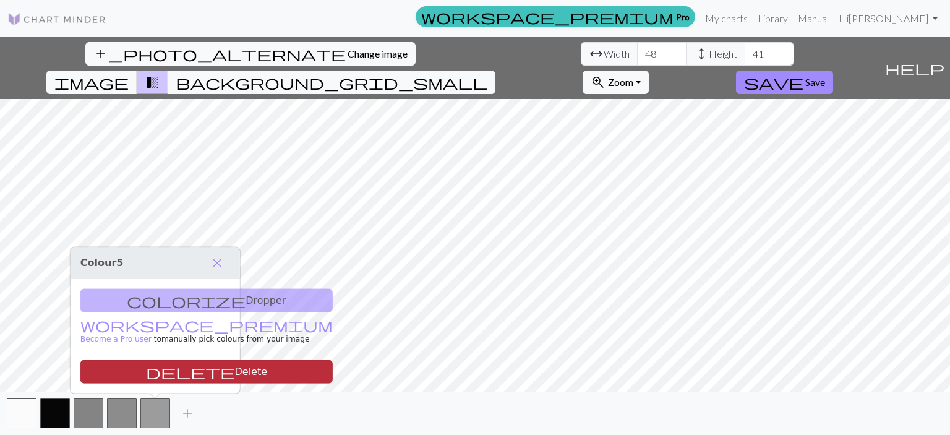
click at [171, 368] on button "delete Delete" at bounding box center [206, 372] width 252 height 24
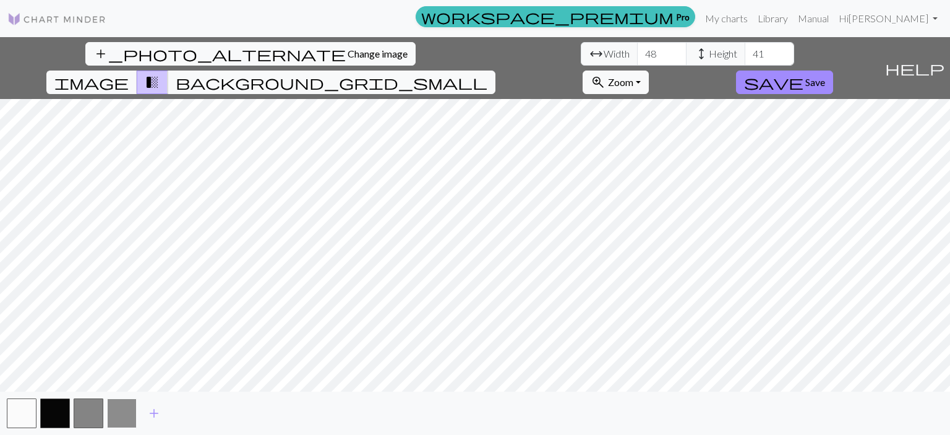
click at [124, 418] on button "button" at bounding box center [122, 413] width 30 height 30
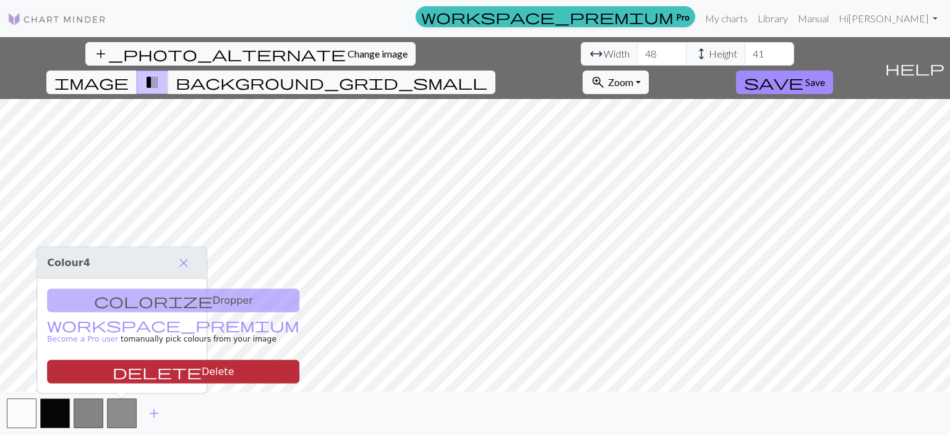
click at [133, 370] on button "delete Delete" at bounding box center [173, 372] width 252 height 24
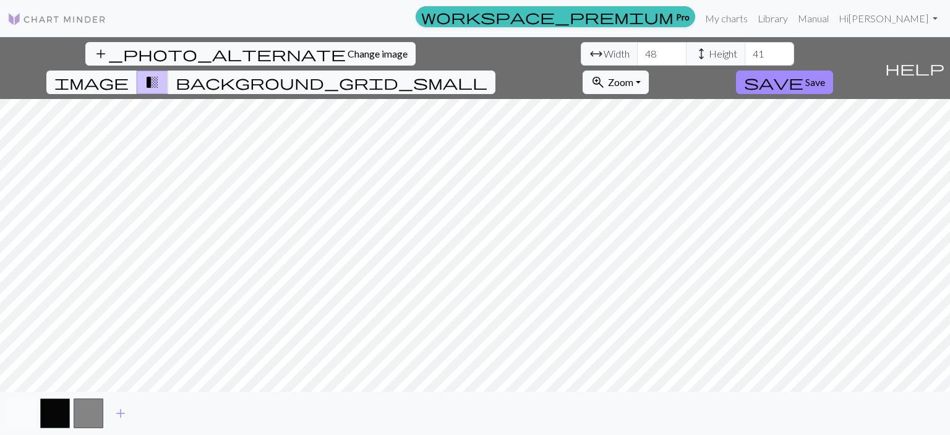
click at [22, 409] on button "button" at bounding box center [22, 413] width 30 height 30
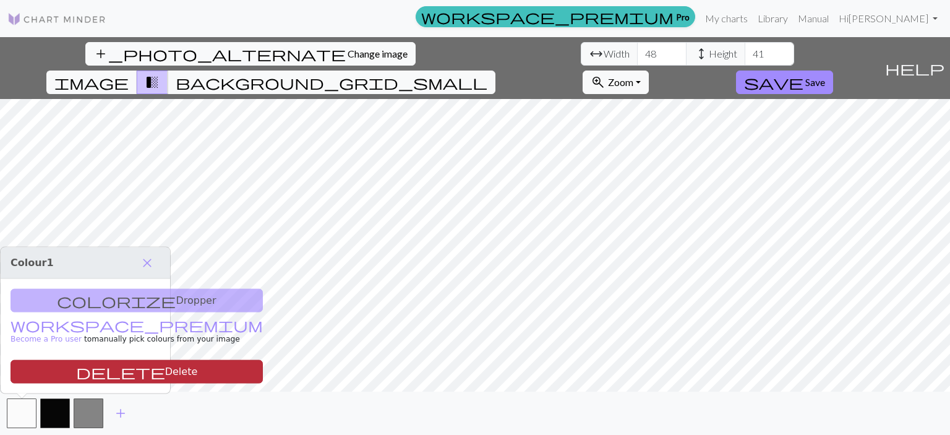
click at [48, 370] on button "delete Delete" at bounding box center [137, 372] width 252 height 24
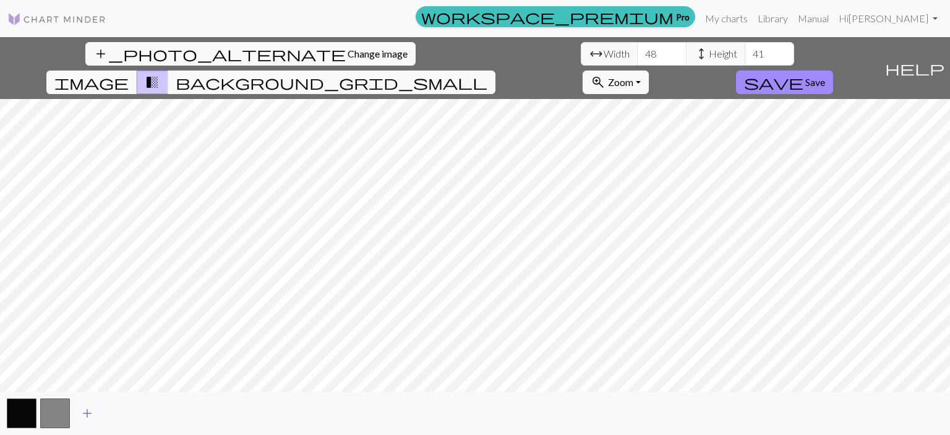
click at [90, 408] on span "add" at bounding box center [87, 412] width 15 height 17
click at [129, 74] on span "image" at bounding box center [91, 82] width 74 height 17
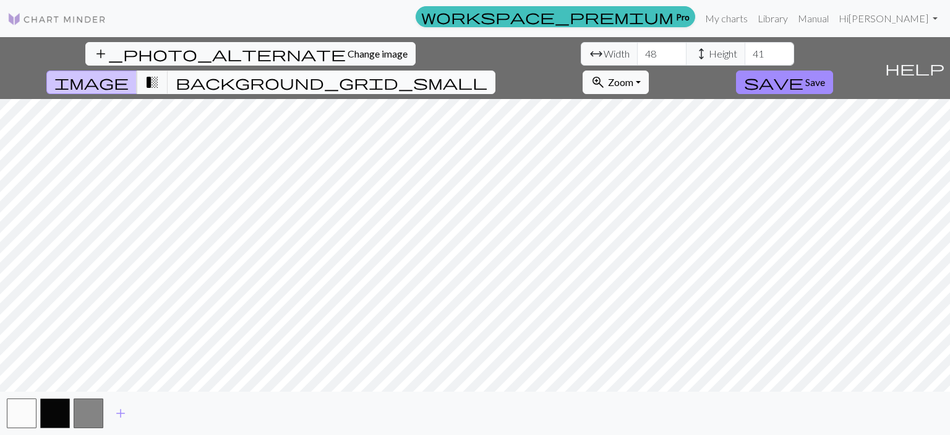
click at [487, 74] on span "background_grid_small" at bounding box center [332, 82] width 312 height 17
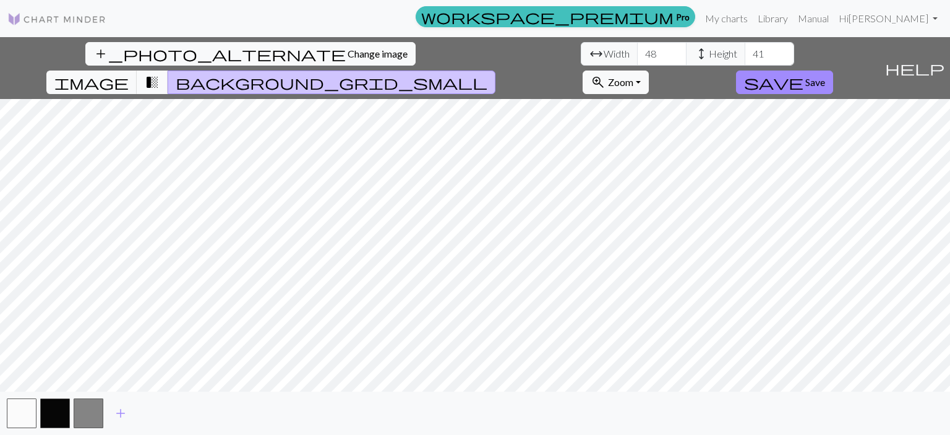
click at [160, 74] on span "transition_fade" at bounding box center [152, 82] width 15 height 17
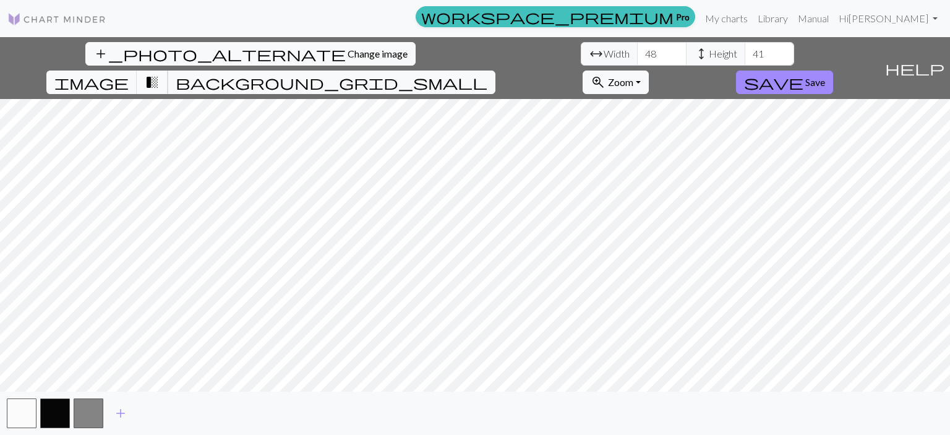
click at [160, 74] on span "transition_fade" at bounding box center [152, 82] width 15 height 17
click at [495, 71] on button "background_grid_small" at bounding box center [332, 83] width 328 height 24
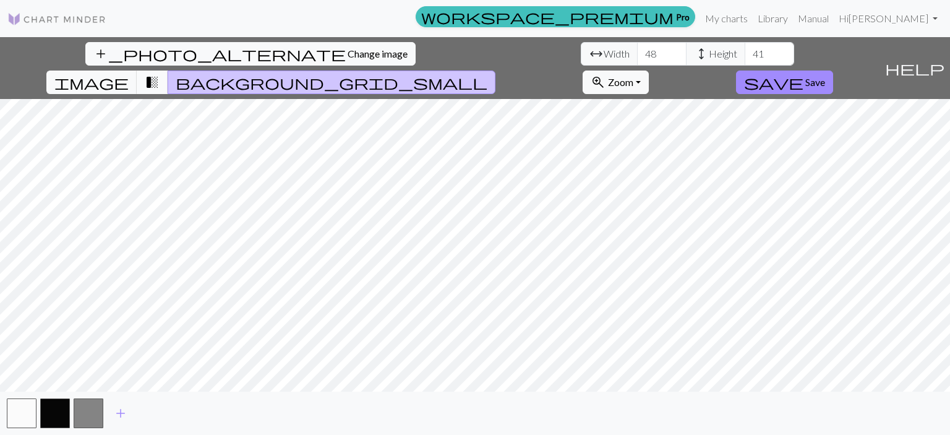
click at [160, 74] on span "transition_fade" at bounding box center [152, 82] width 15 height 17
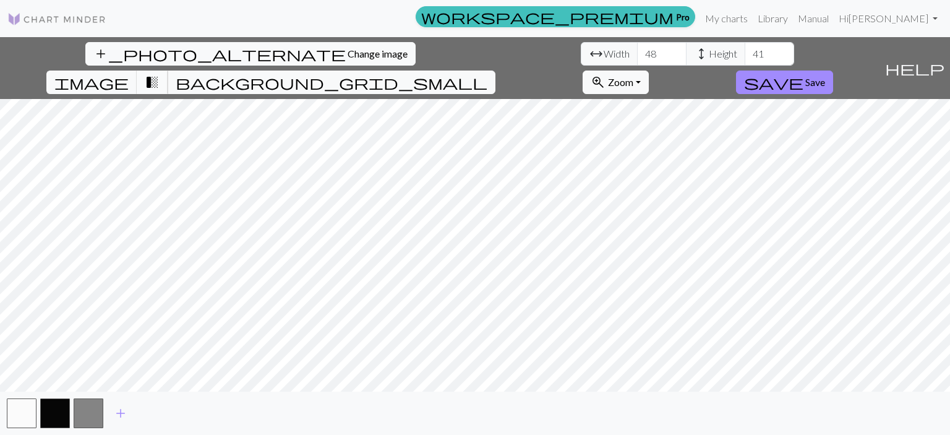
click at [160, 74] on span "transition_fade" at bounding box center [152, 82] width 15 height 17
click at [129, 74] on span "image" at bounding box center [91, 82] width 74 height 17
click at [160, 74] on span "transition_fade" at bounding box center [152, 82] width 15 height 17
click at [129, 74] on span "image" at bounding box center [91, 82] width 74 height 17
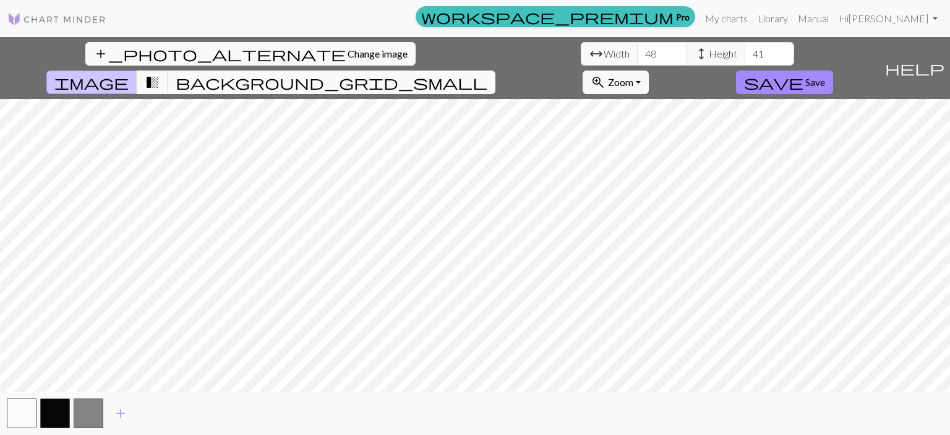
click at [487, 74] on span "background_grid_small" at bounding box center [332, 82] width 312 height 17
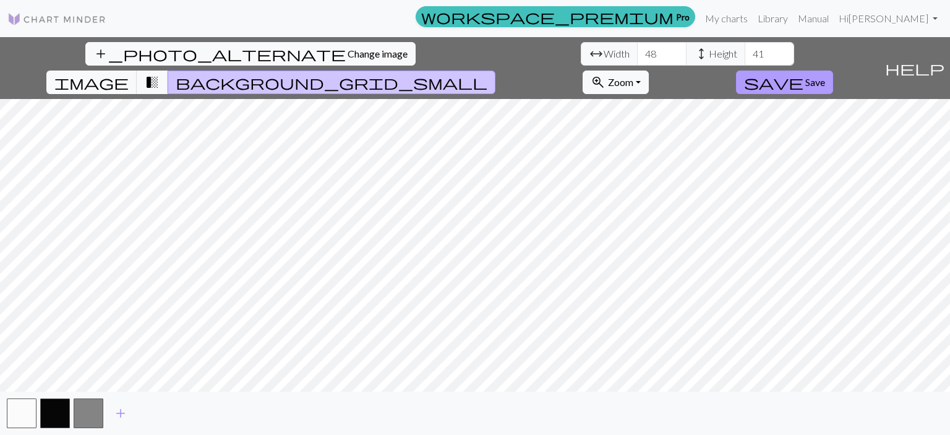
click at [825, 76] on span "Save" at bounding box center [815, 82] width 20 height 12
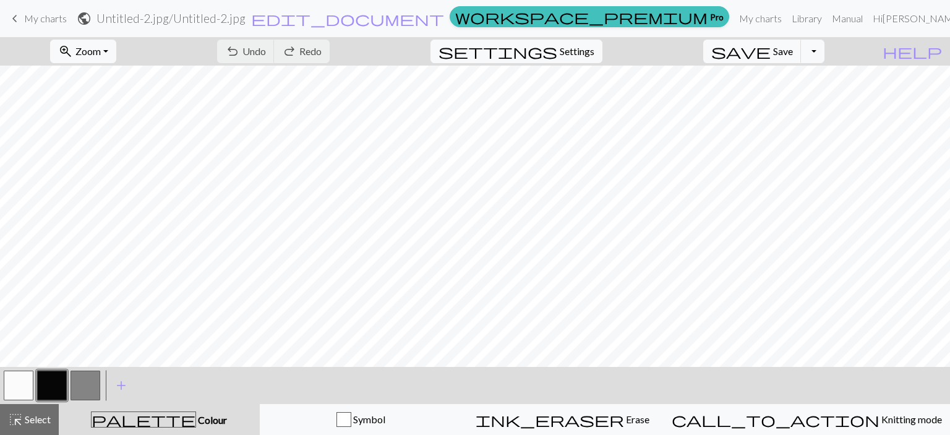
click at [27, 32] on nav "keyboard_arrow_left My charts public Untitled-2.jpg / Untitled-2.jpg edit_docum…" at bounding box center [475, 18] width 950 height 37
click at [25, 23] on span "My charts" at bounding box center [45, 18] width 43 height 12
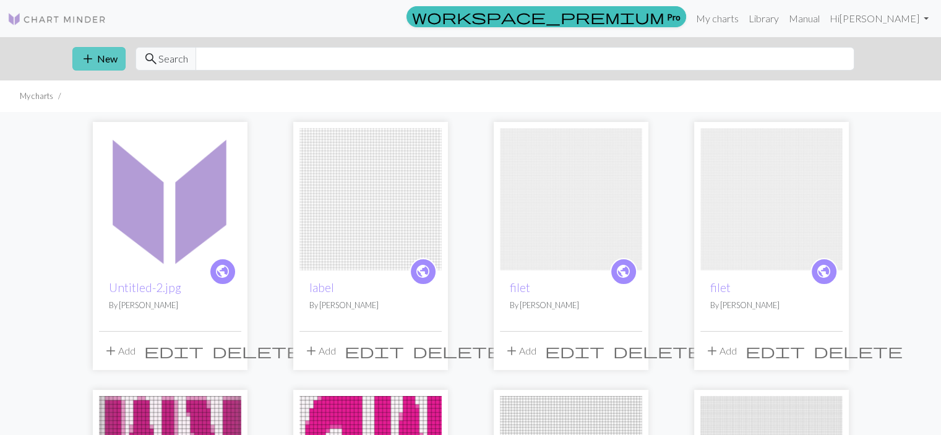
click at [108, 69] on button "add New" at bounding box center [98, 59] width 53 height 24
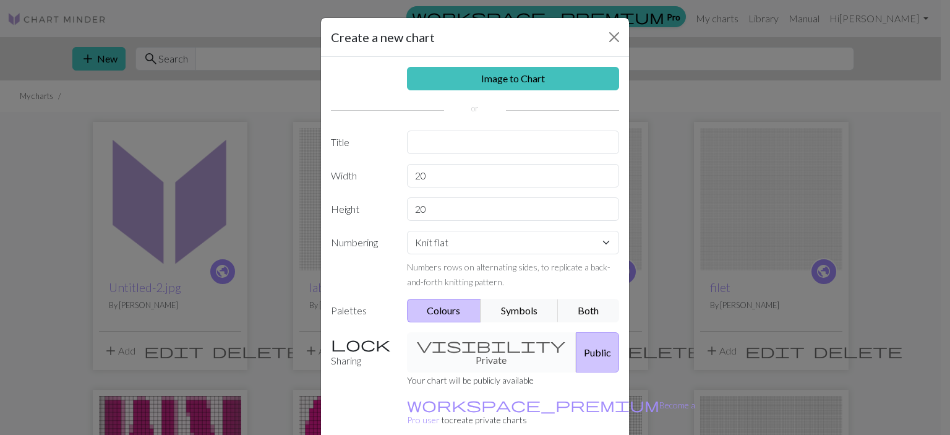
click at [468, 92] on div "Image to Chart Title Width 20 Height 20 Numbering Knit flat Knit in the round L…" at bounding box center [475, 257] width 308 height 400
click at [466, 80] on link "Image to Chart" at bounding box center [513, 79] width 213 height 24
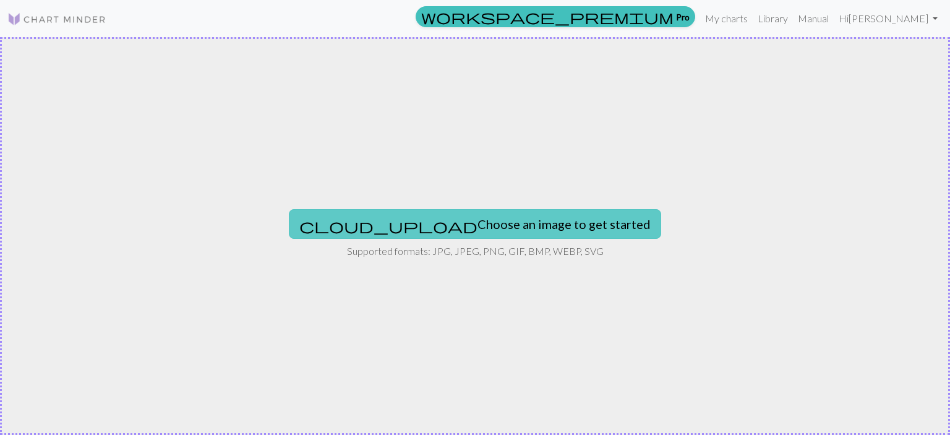
click at [470, 222] on button "cloud_upload Choose an image to get started" at bounding box center [475, 224] width 372 height 30
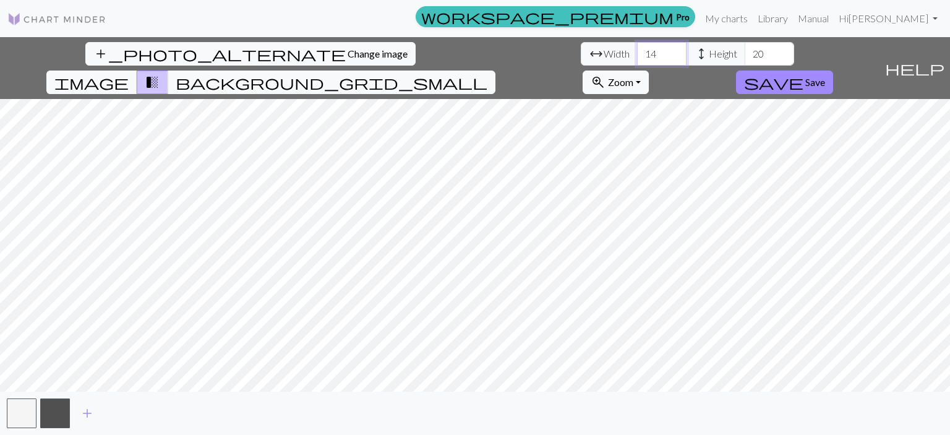
click at [637, 51] on input "14" at bounding box center [661, 54] width 49 height 24
type input "1"
type input "48"
click at [745, 46] on input "20" at bounding box center [769, 54] width 49 height 24
type input "2"
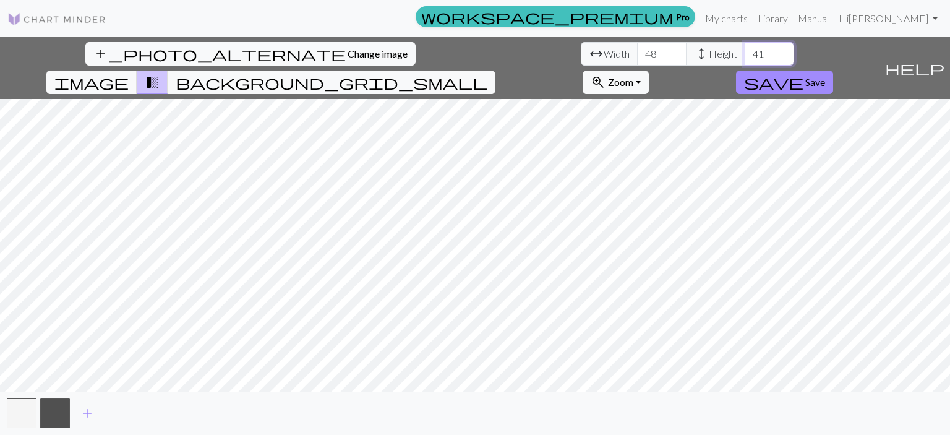
type input "41"
click at [487, 74] on span "background_grid_small" at bounding box center [332, 82] width 312 height 17
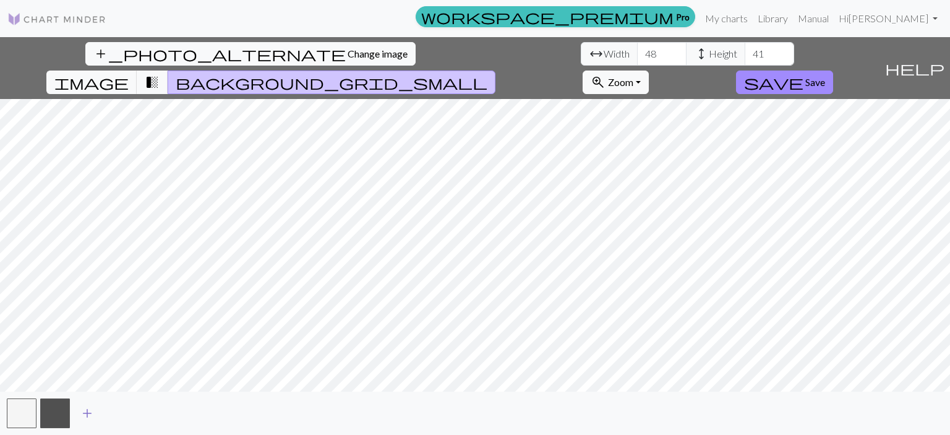
click at [89, 416] on span "add" at bounding box center [87, 412] width 15 height 17
